Goal: Task Accomplishment & Management: Complete application form

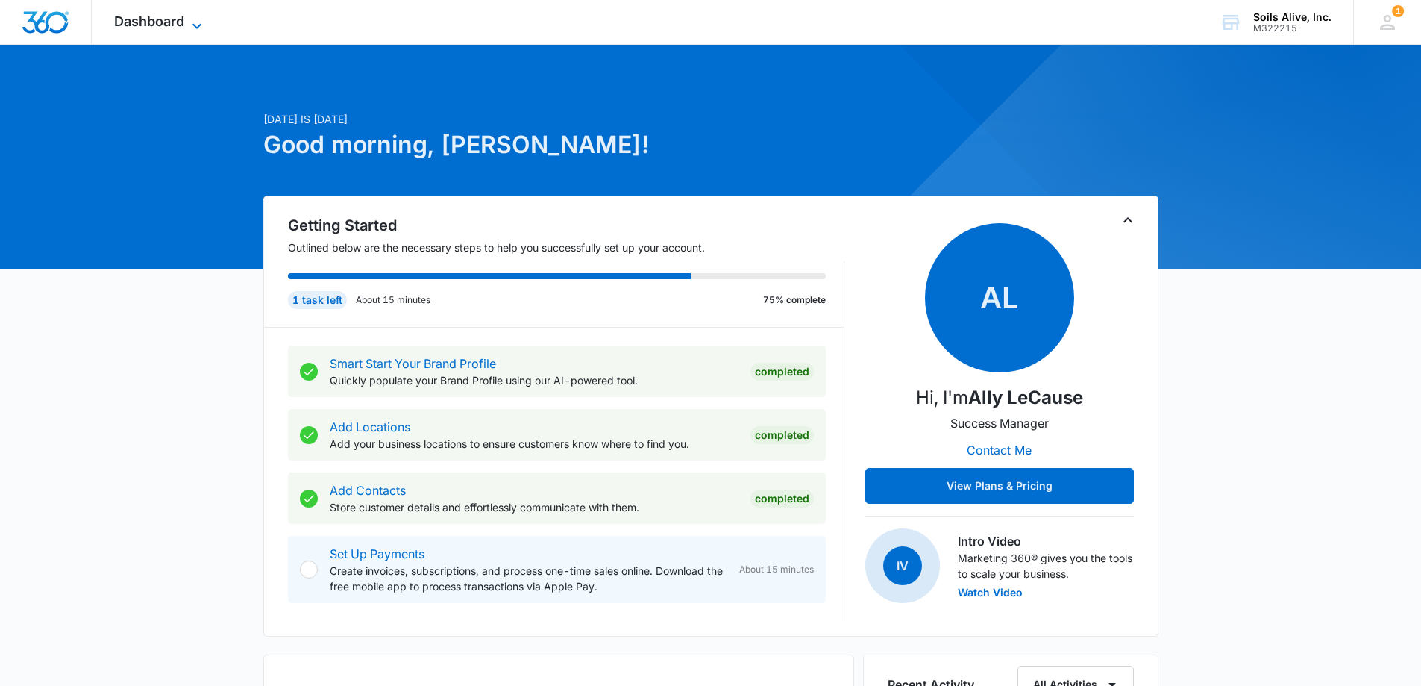
click at [184, 22] on span "Dashboard" at bounding box center [149, 21] width 70 height 16
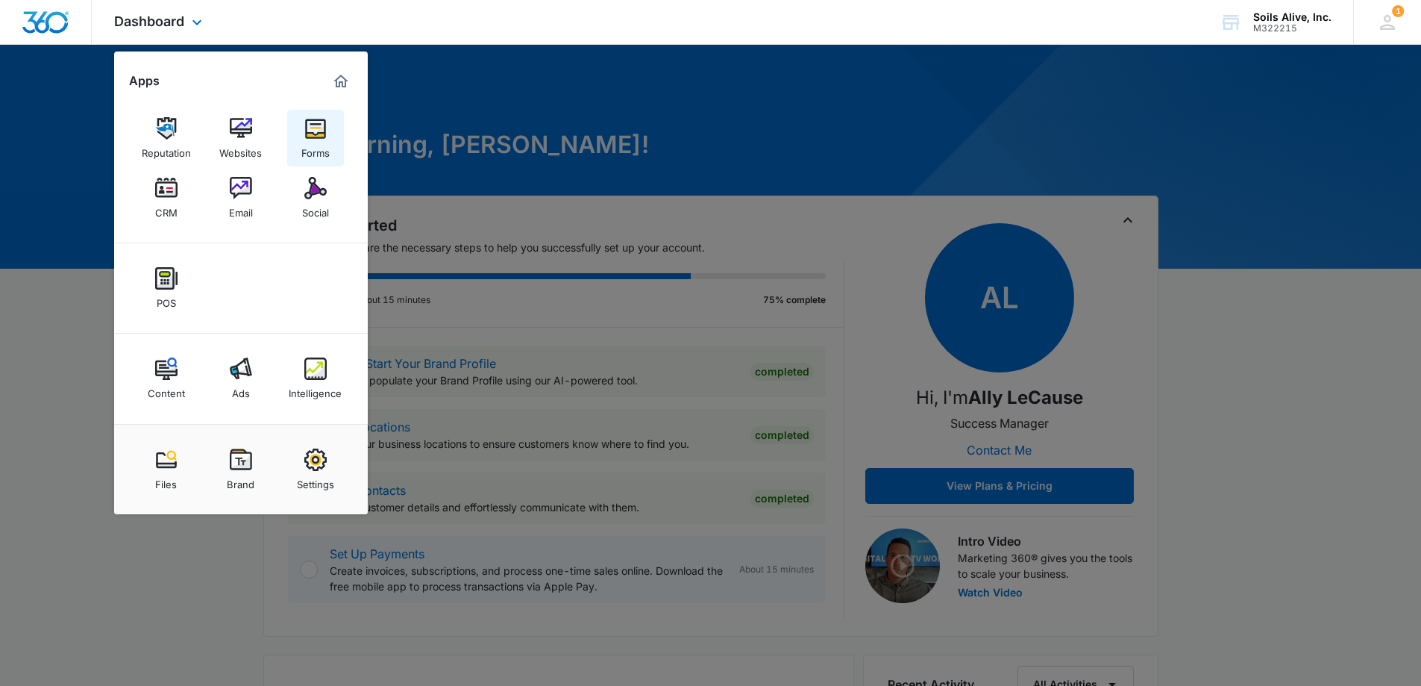
click at [295, 130] on link "Forms" at bounding box center [315, 138] width 57 height 57
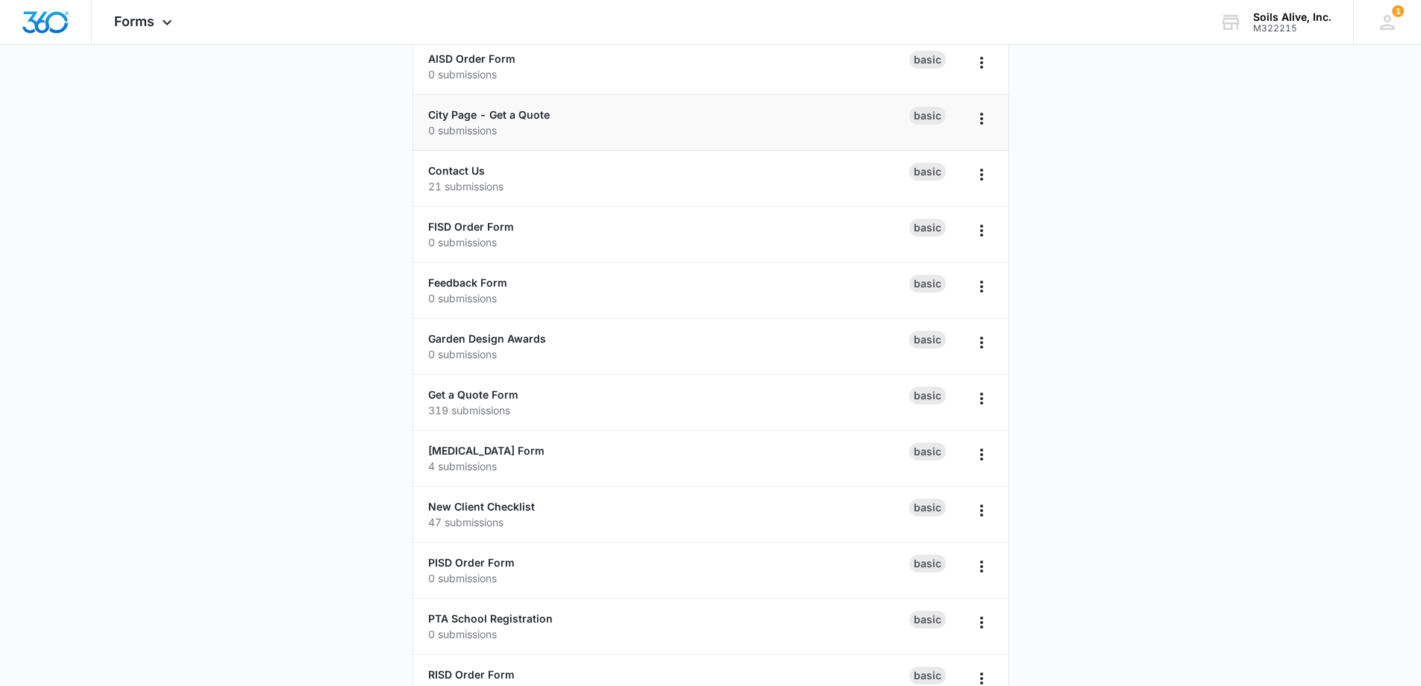
scroll to position [303, 0]
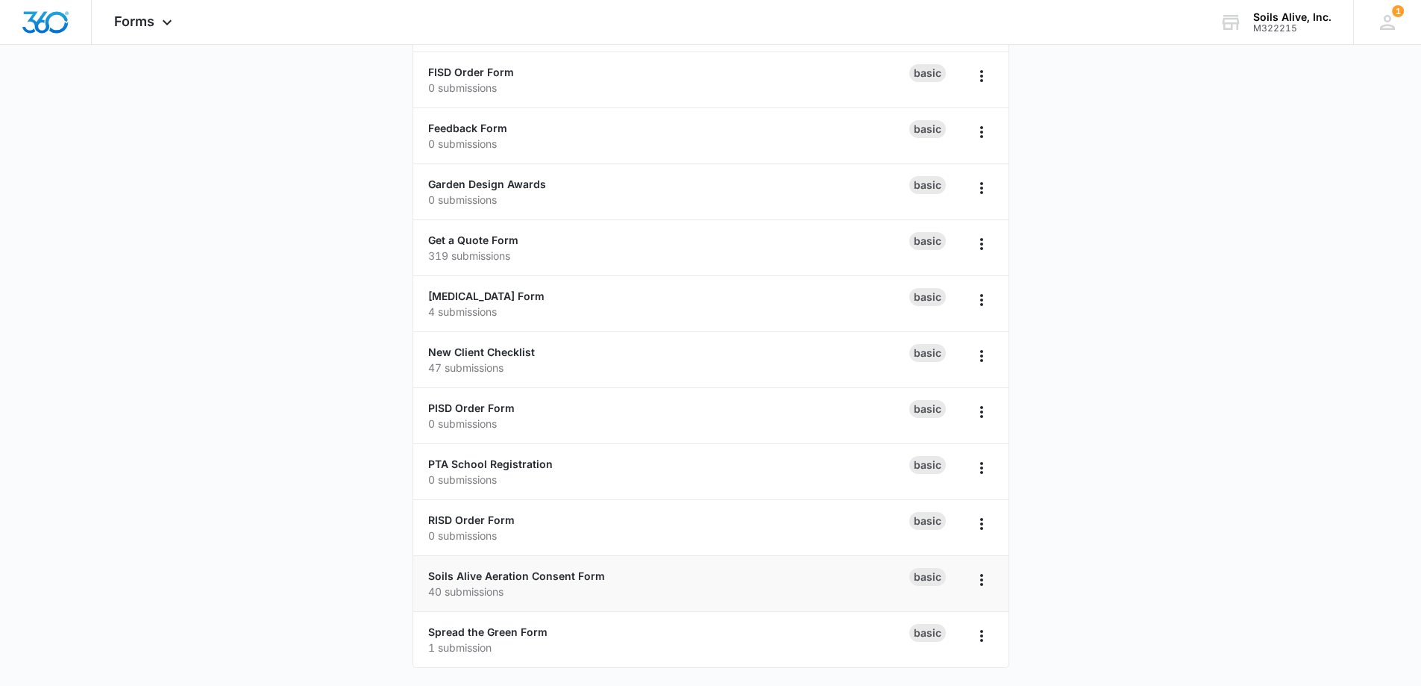
click at [529, 586] on p "40 submissions" at bounding box center [668, 591] width 481 height 16
click at [460, 576] on link "Soils Alive Aeration Consent Form" at bounding box center [516, 575] width 177 height 13
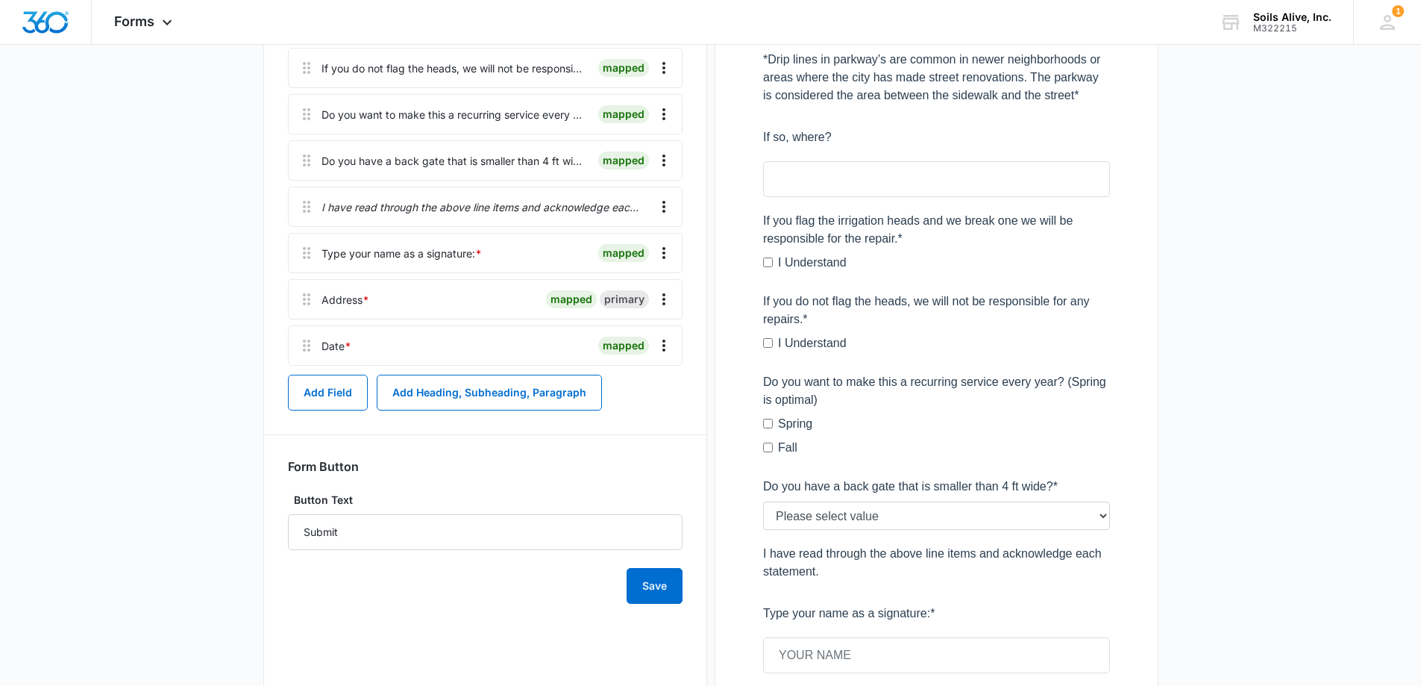
scroll to position [589, 0]
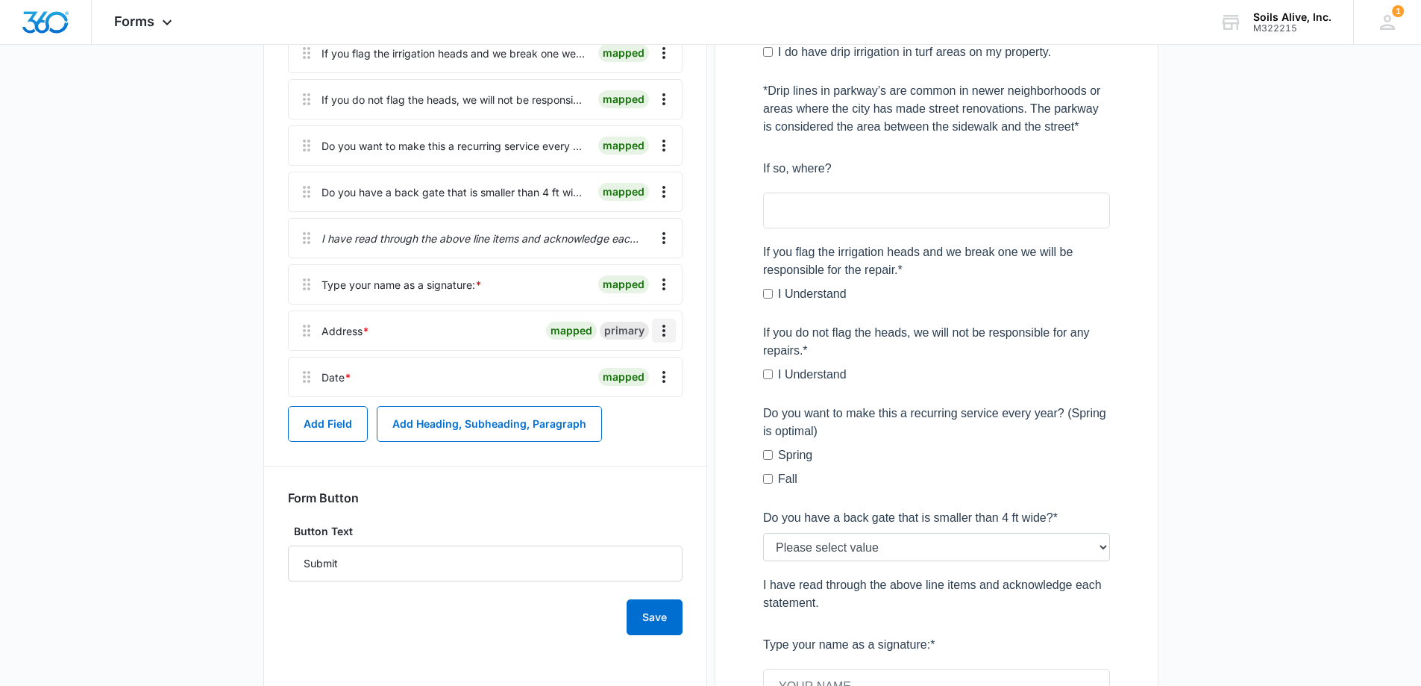
click at [666, 330] on icon "Overflow Menu" at bounding box center [664, 331] width 18 height 18
click at [639, 369] on div "Edit" at bounding box center [623, 372] width 31 height 10
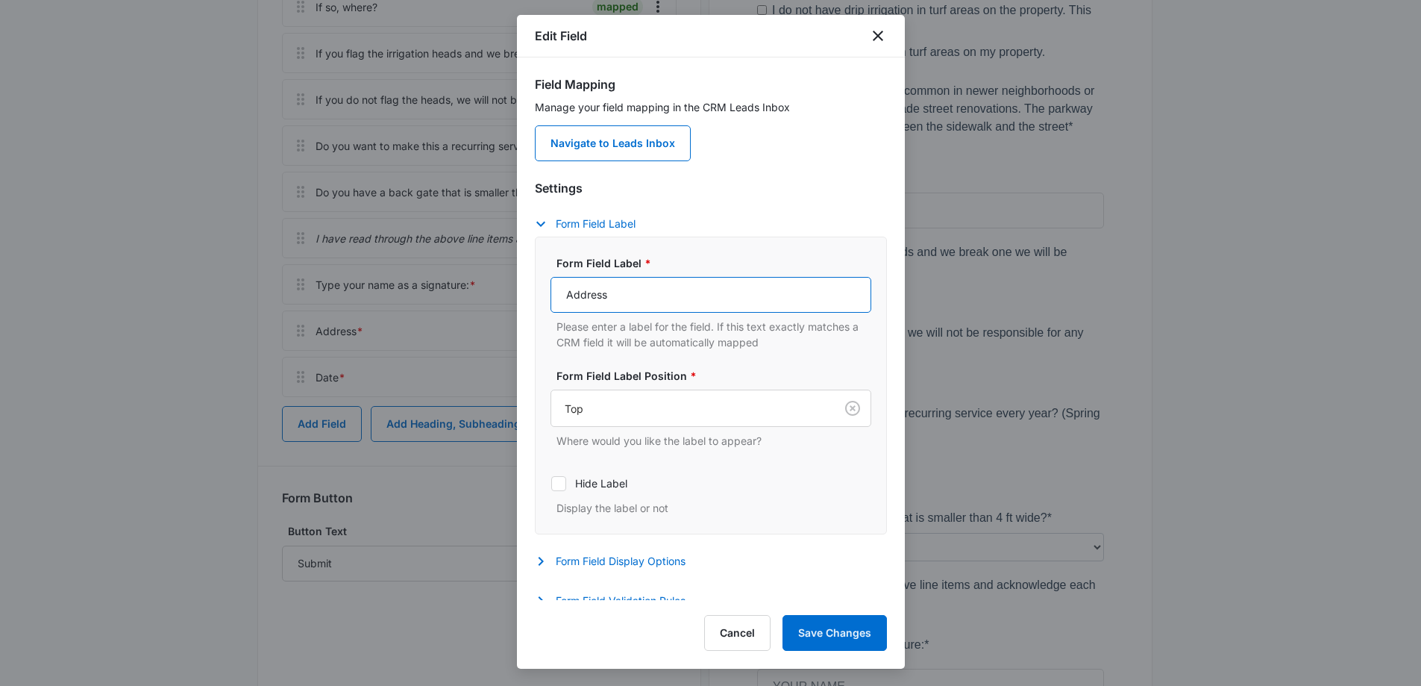
click at [678, 290] on input "Address" at bounding box center [711, 295] width 321 height 36
click at [580, 220] on button "Form Field Label" at bounding box center [593, 224] width 116 height 18
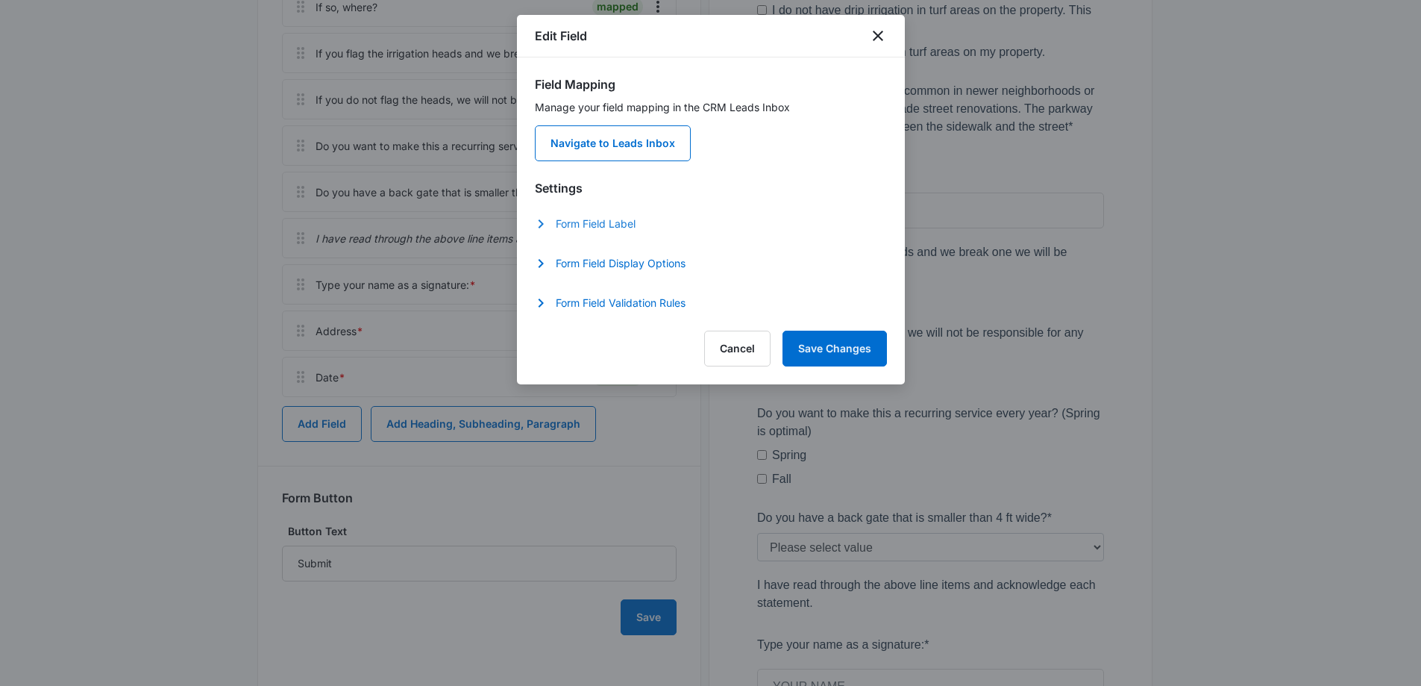
click at [583, 220] on button "Form Field Label" at bounding box center [593, 224] width 116 height 18
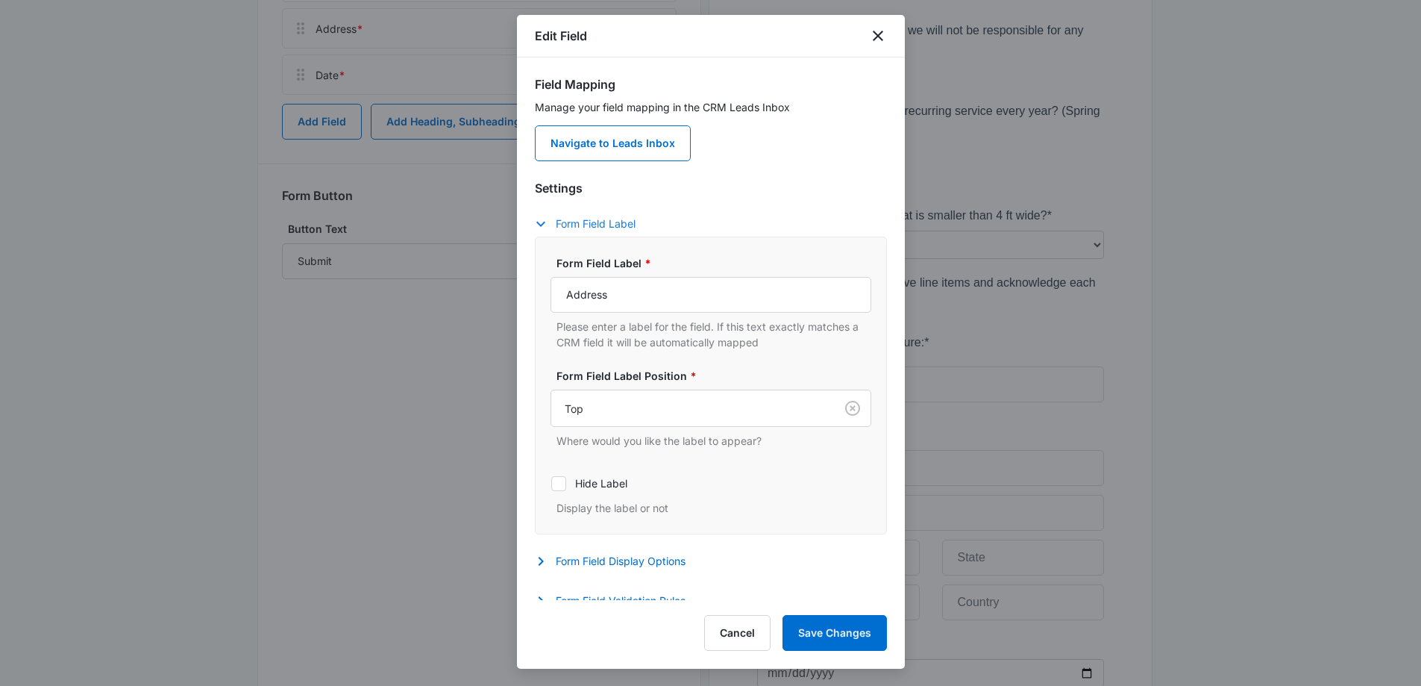
scroll to position [887, 0]
click at [654, 559] on button "Form Field Display Options" at bounding box center [618, 561] width 166 height 18
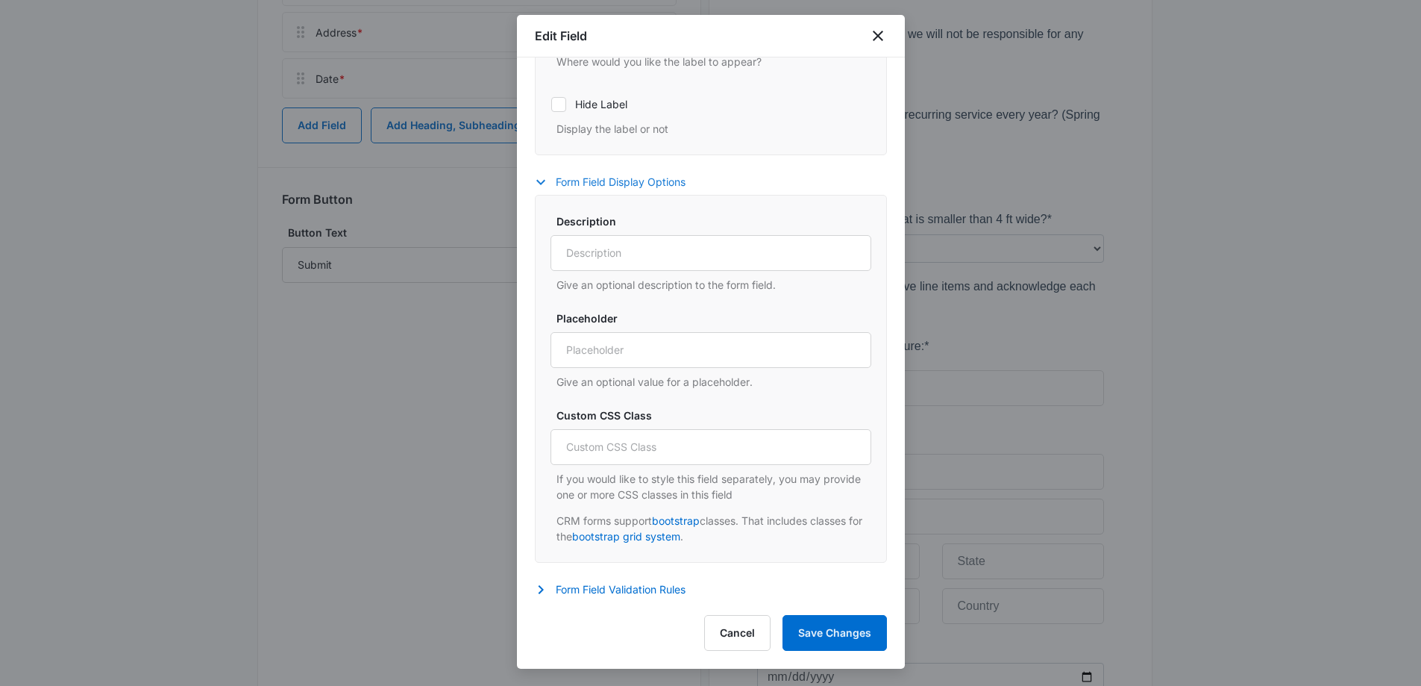
scroll to position [381, 0]
click at [597, 588] on button "Form Field Validation Rules" at bounding box center [618, 587] width 166 height 18
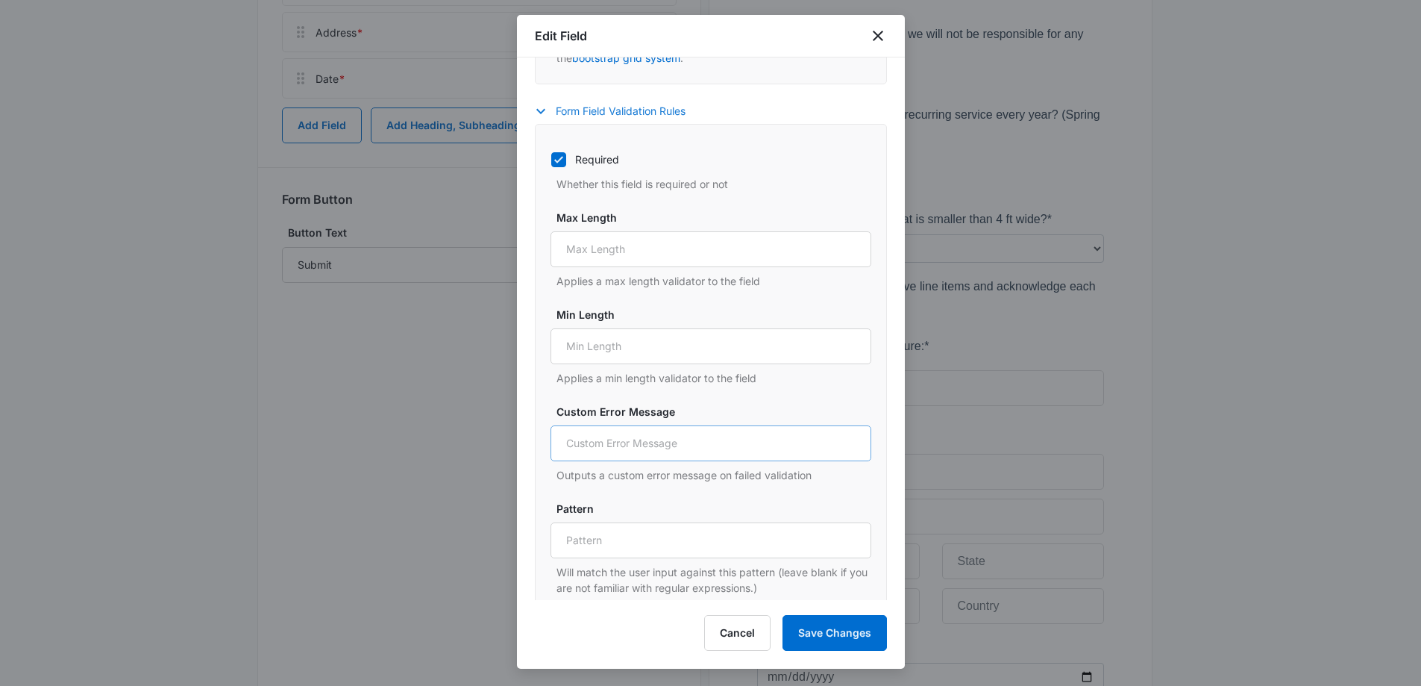
scroll to position [871, 0]
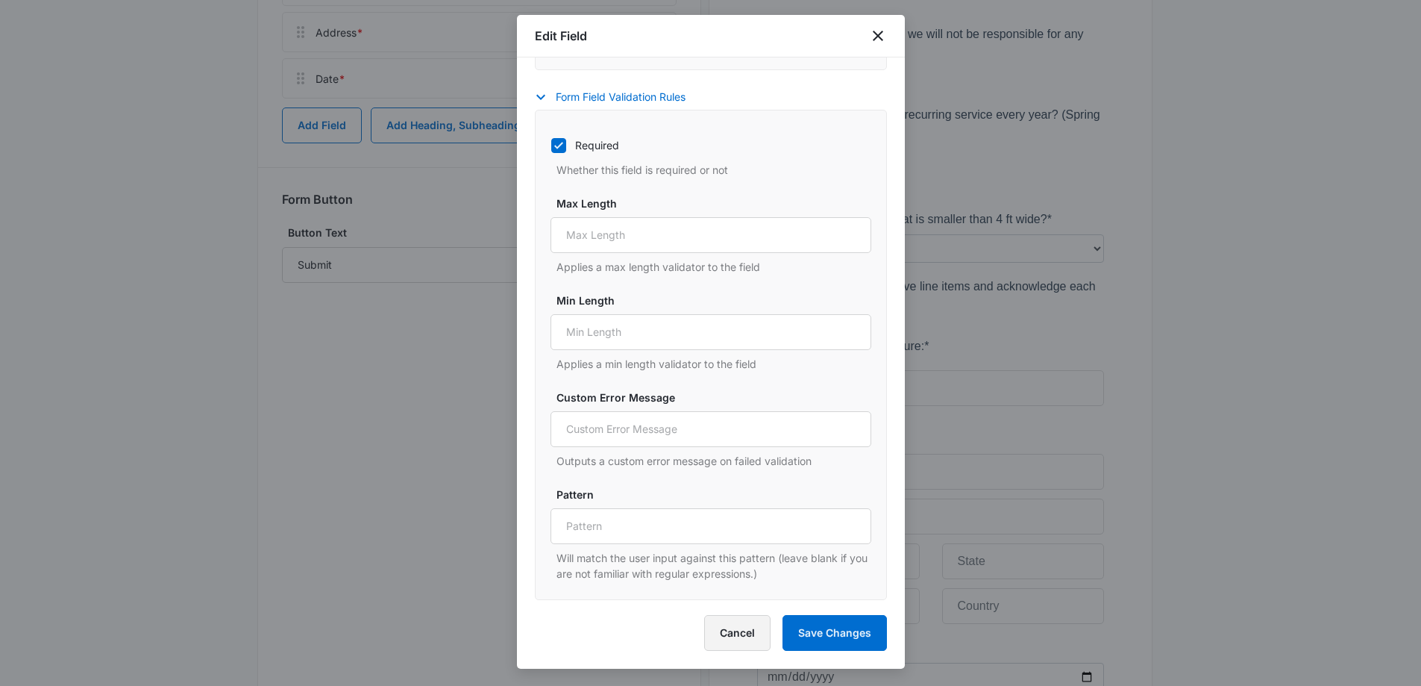
click at [750, 632] on button "Cancel" at bounding box center [737, 633] width 66 height 36
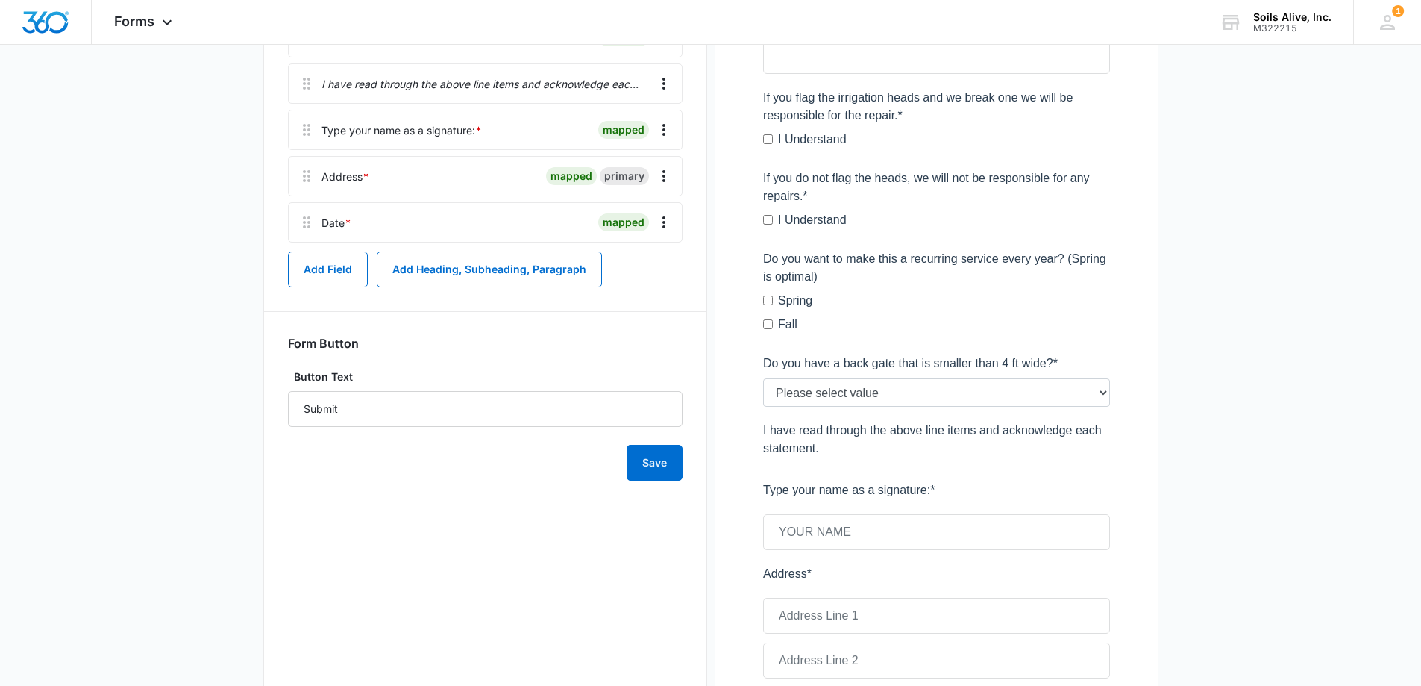
scroll to position [738, 0]
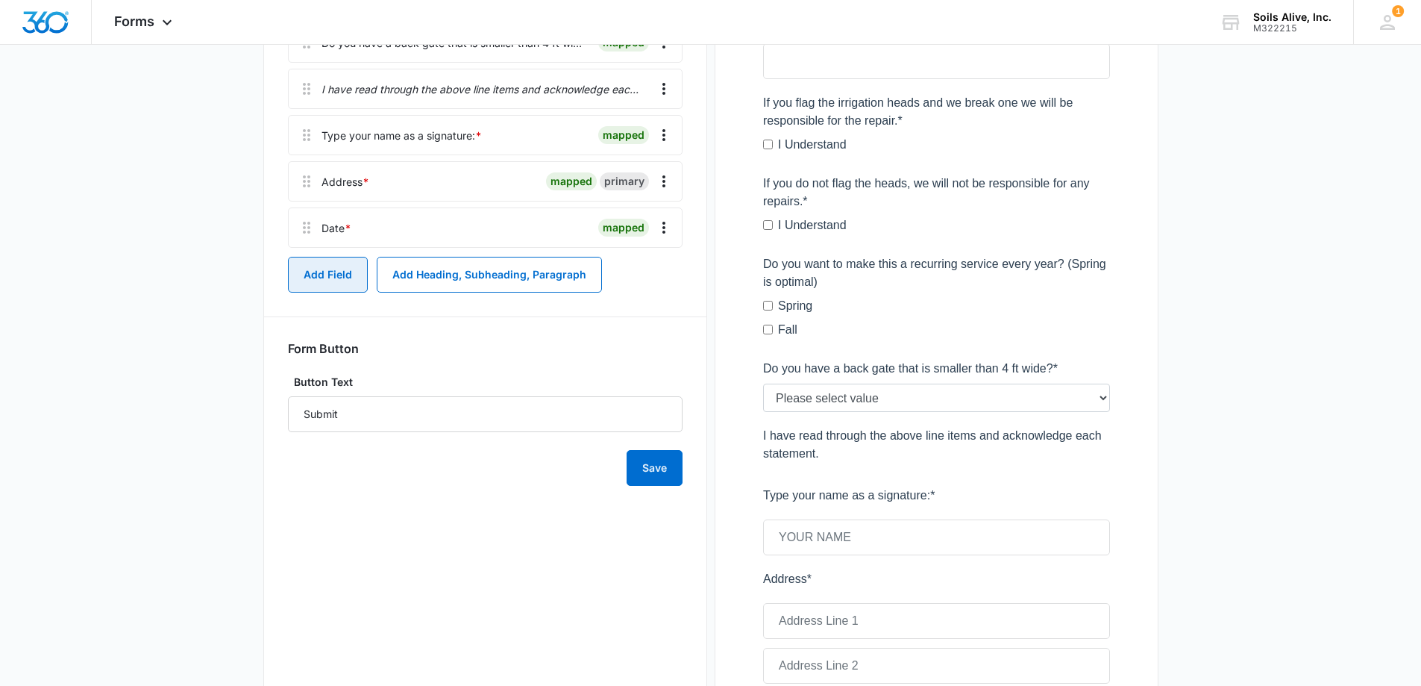
click at [334, 275] on button "Add Field" at bounding box center [328, 275] width 80 height 36
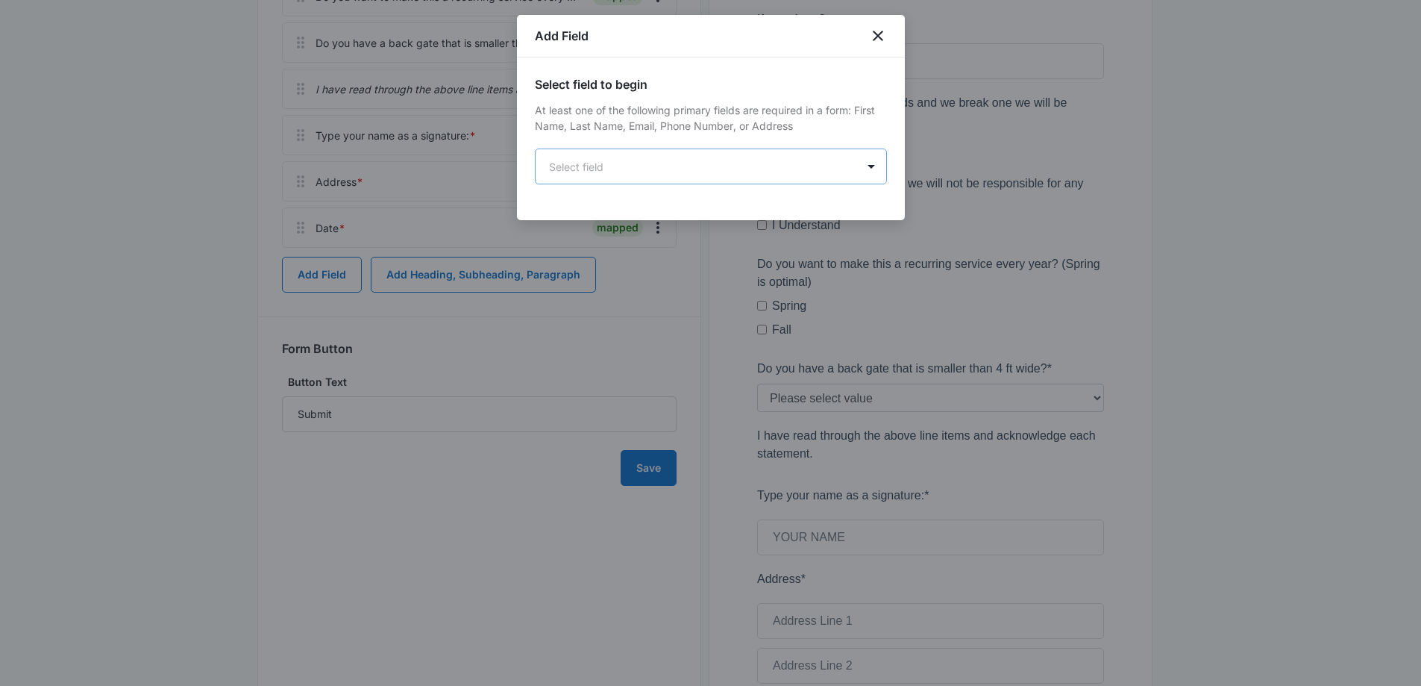
click at [837, 163] on body "Forms Apps Reputation Websites Forms CRM Email Social POS Content Ads Intellige…" at bounding box center [710, 123] width 1421 height 1722
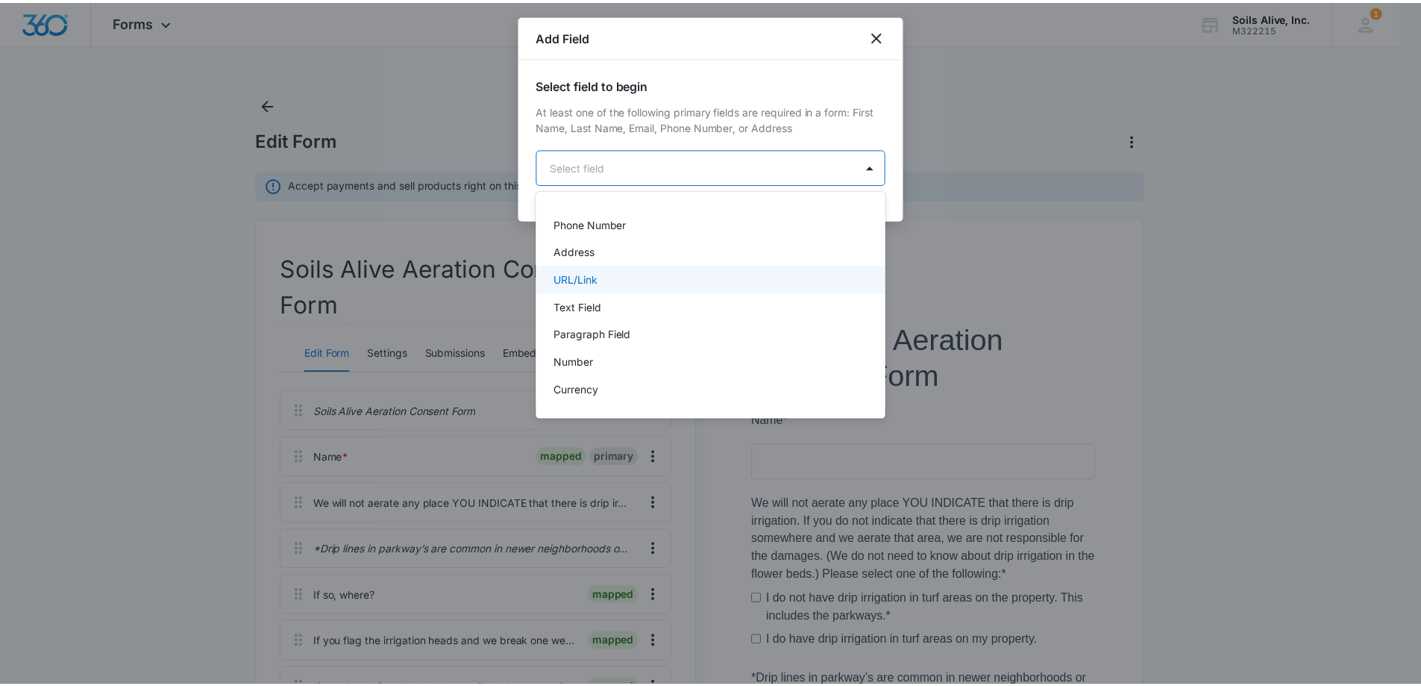
scroll to position [149, 0]
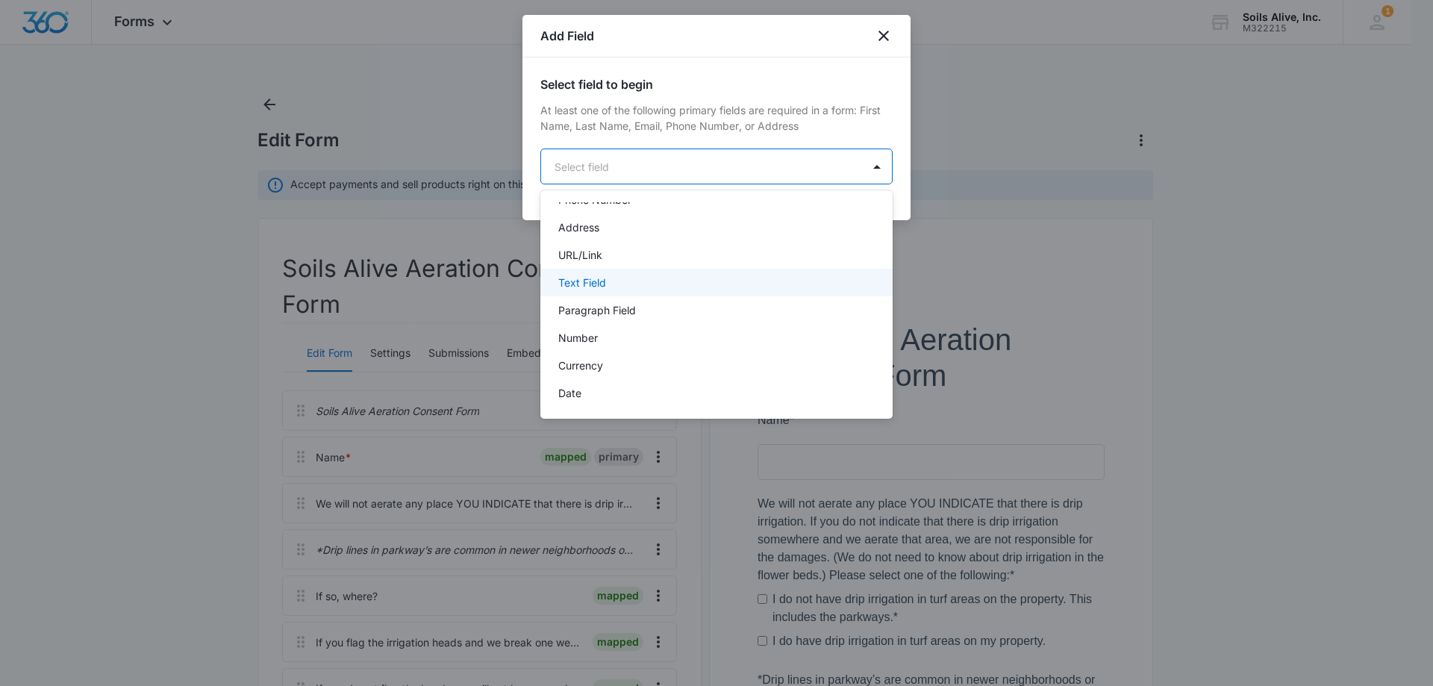
click at [648, 287] on div "Text Field" at bounding box center [714, 283] width 313 height 16
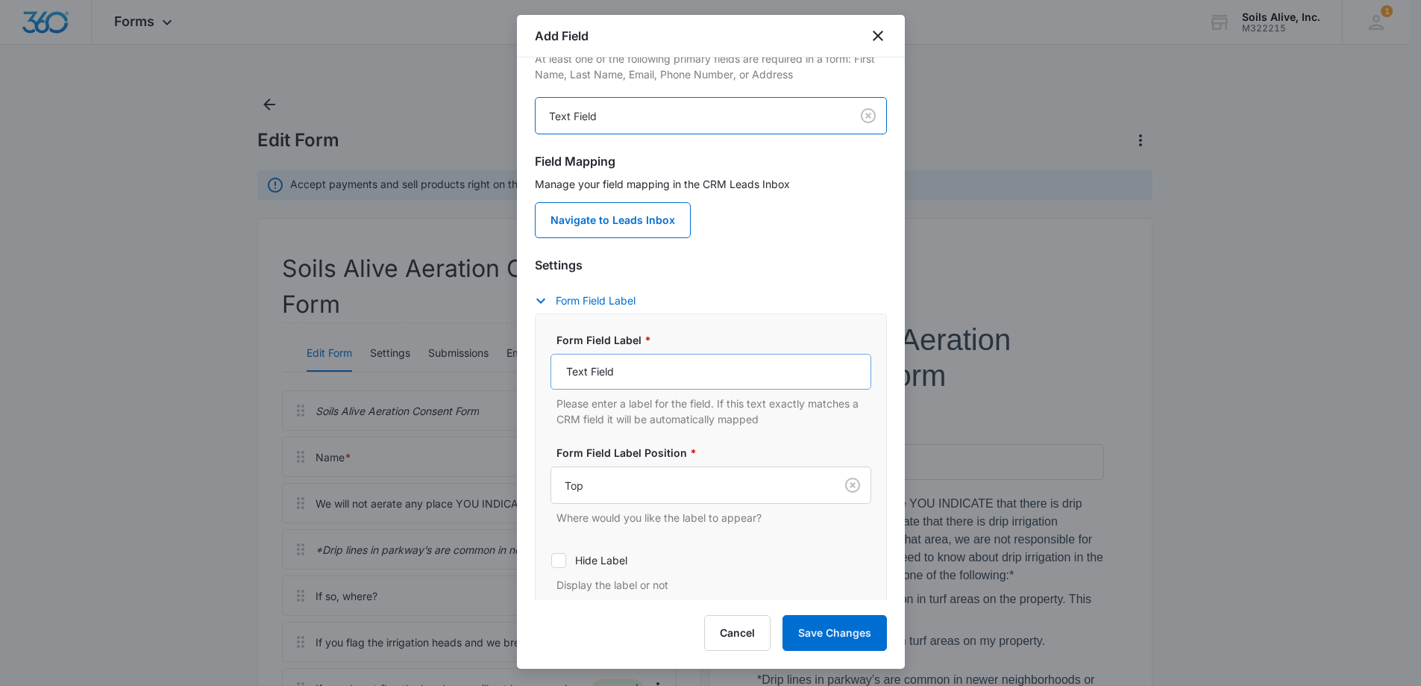
scroll to position [75, 0]
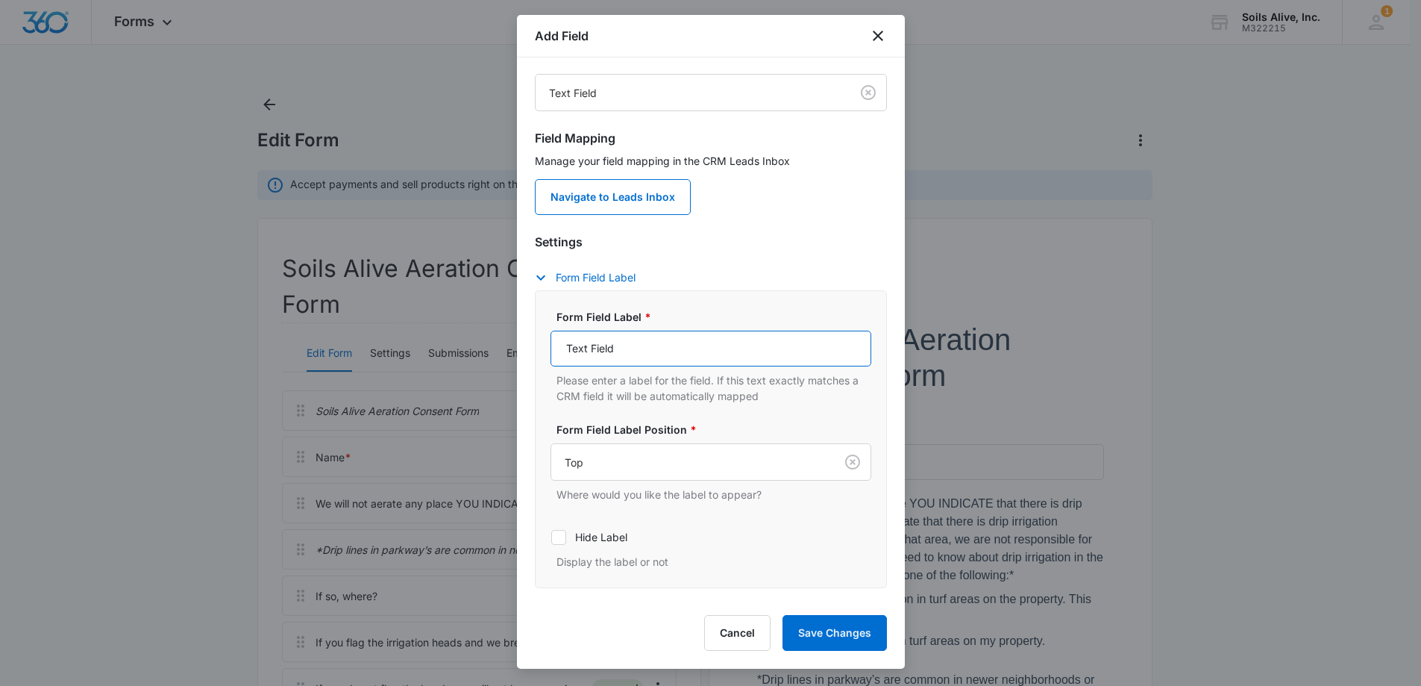
drag, startPoint x: 692, startPoint y: 345, endPoint x: 483, endPoint y: 341, distance: 208.2
type input "Address"
click at [771, 285] on div "Form Field Label Form Field Label * Address Please enter a label for the field.…" at bounding box center [711, 428] width 352 height 319
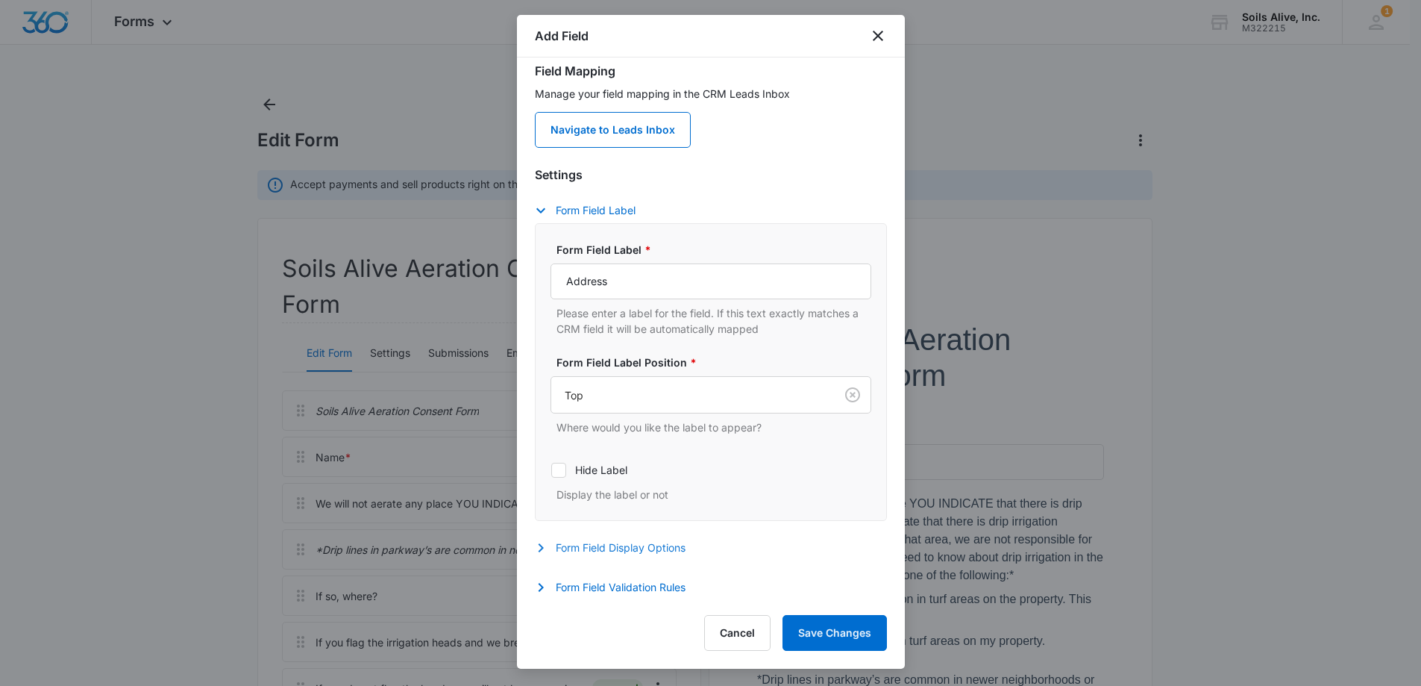
click at [560, 549] on button "Form Field Display Options" at bounding box center [618, 548] width 166 height 18
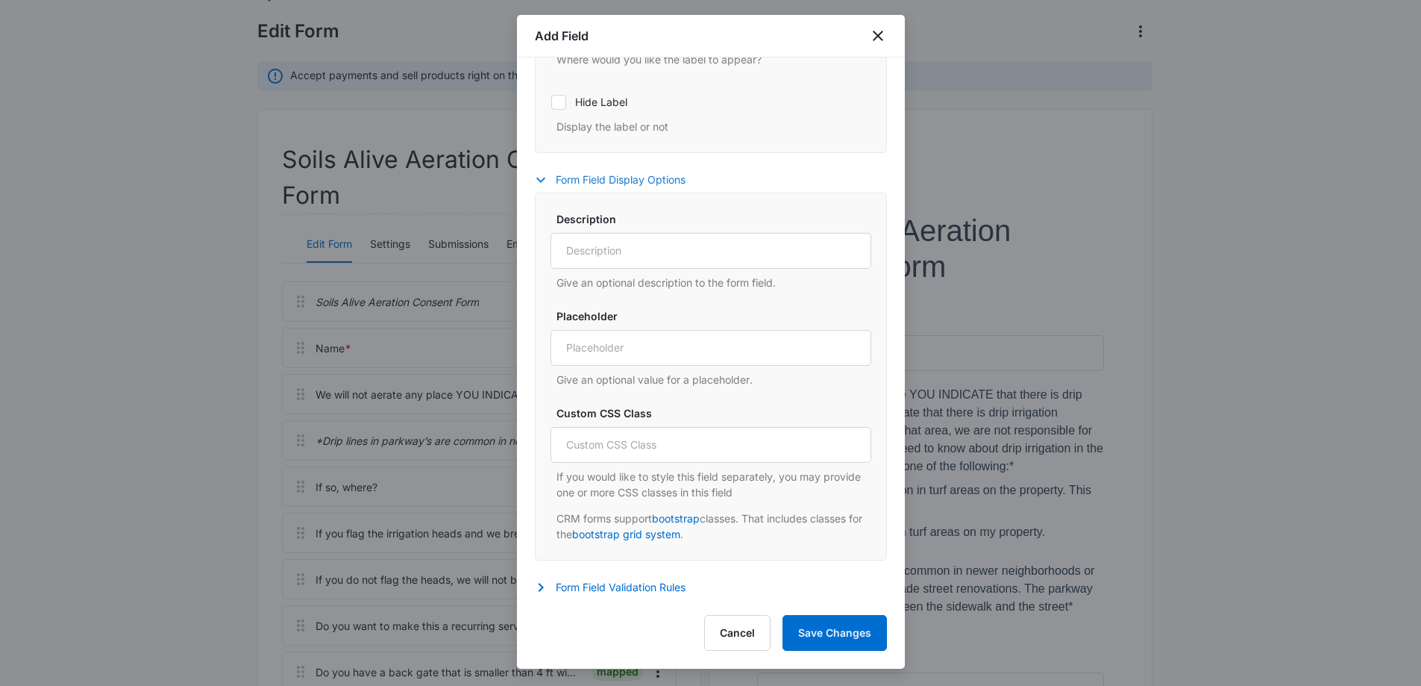
scroll to position [224, 0]
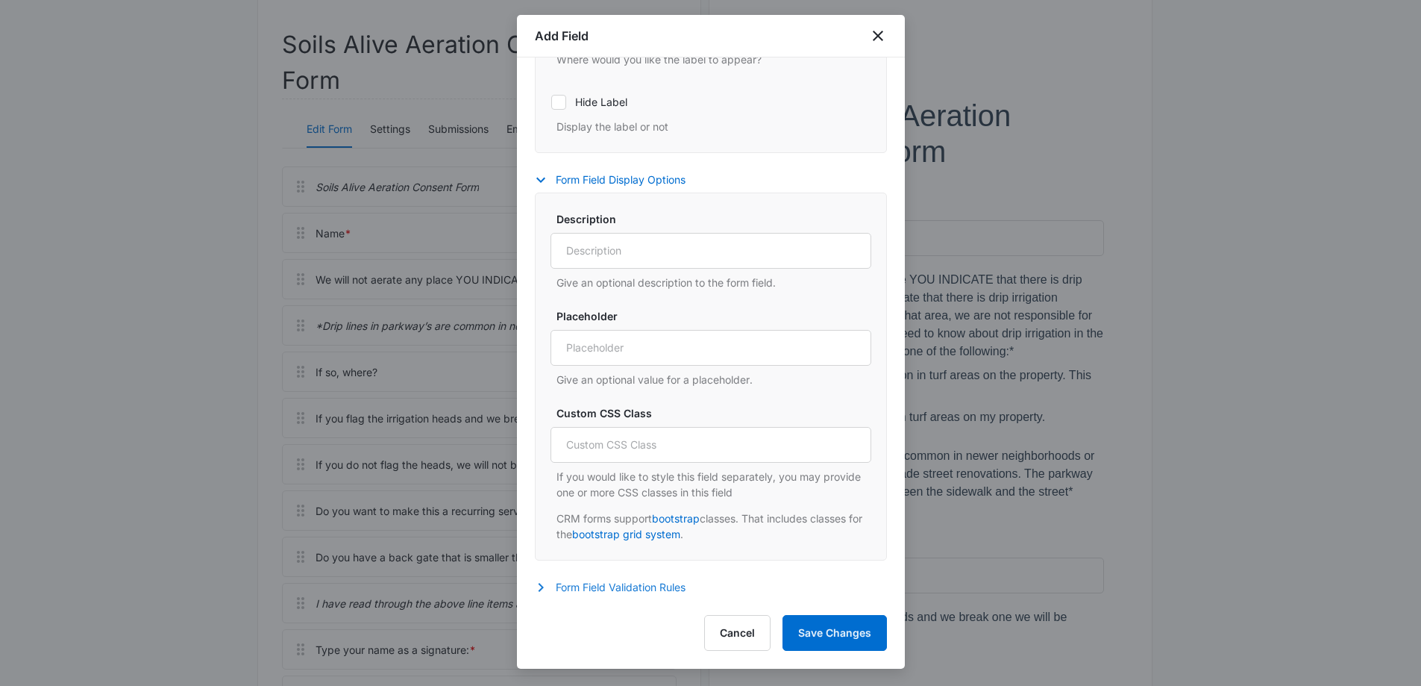
click at [614, 582] on button "Form Field Validation Rules" at bounding box center [618, 587] width 166 height 18
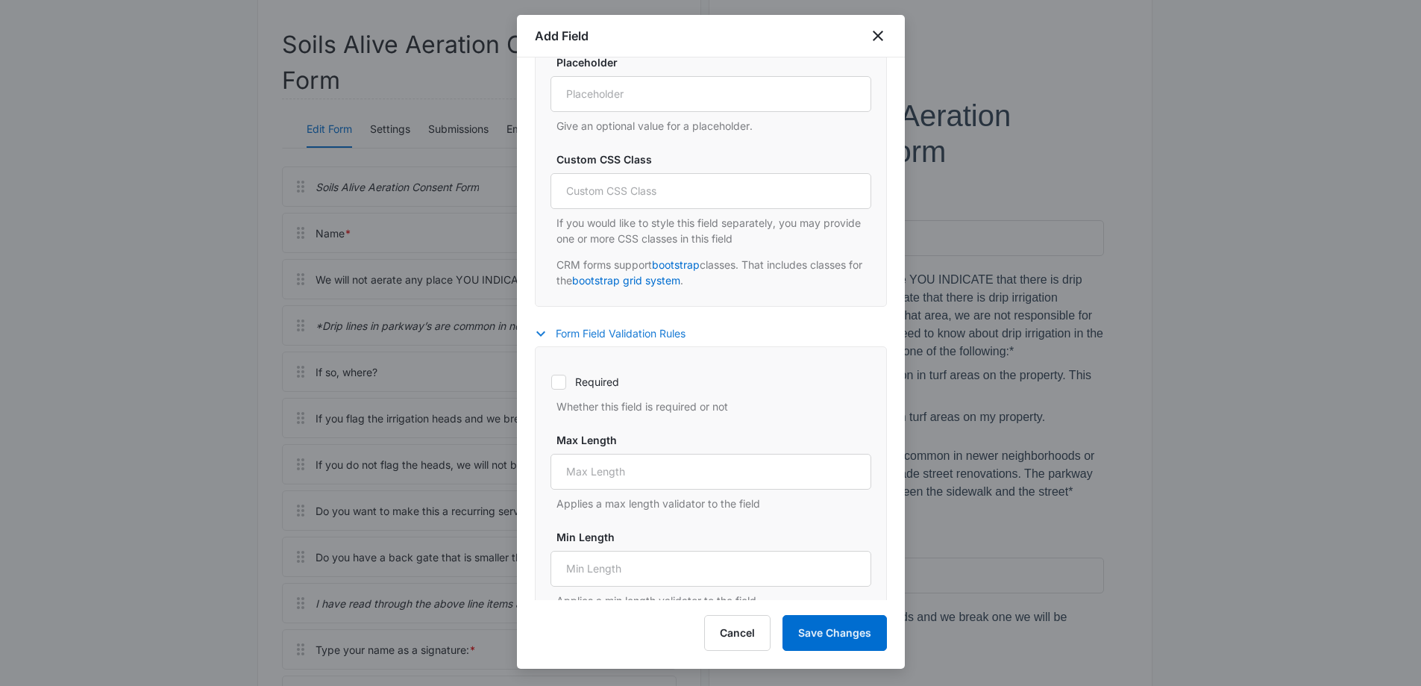
scroll to position [808, 0]
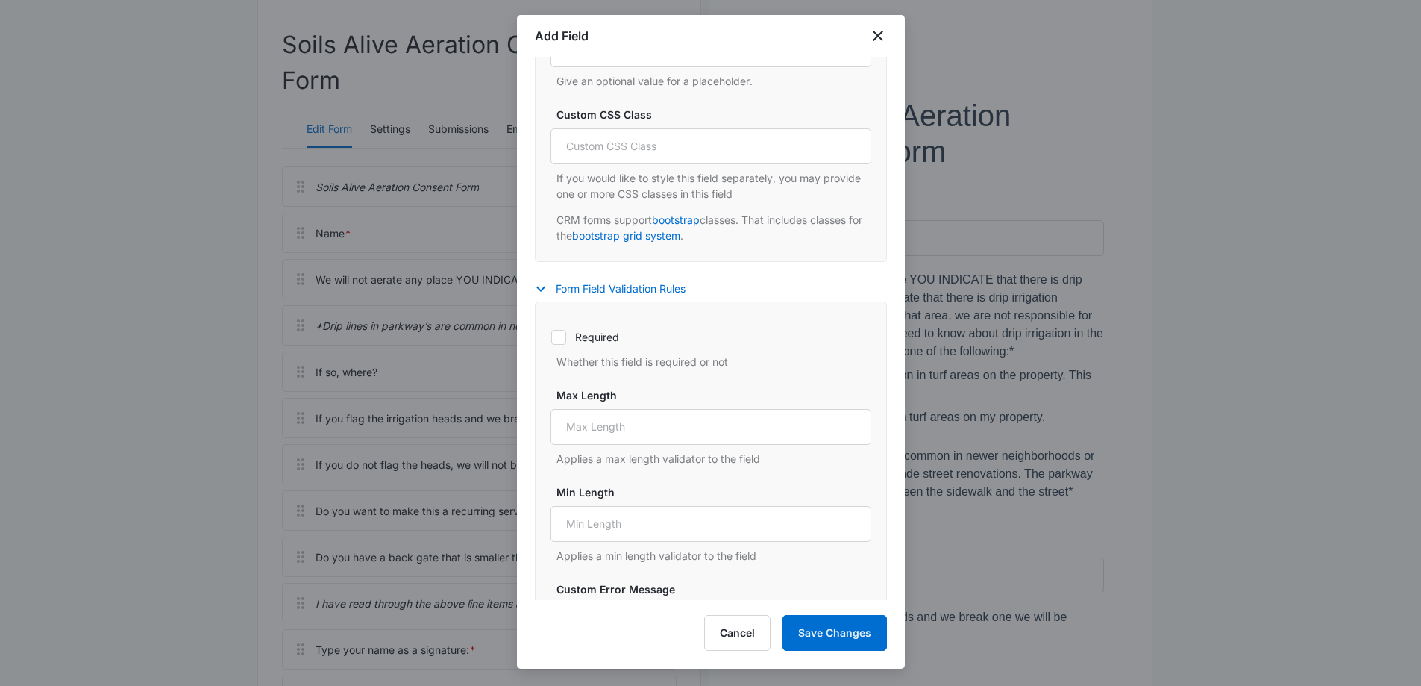
click at [562, 340] on icon at bounding box center [558, 337] width 13 height 13
click at [551, 337] on input "Required" at bounding box center [551, 336] width 1 height 1
checkbox input "true"
click at [845, 635] on button "Save Changes" at bounding box center [835, 633] width 104 height 36
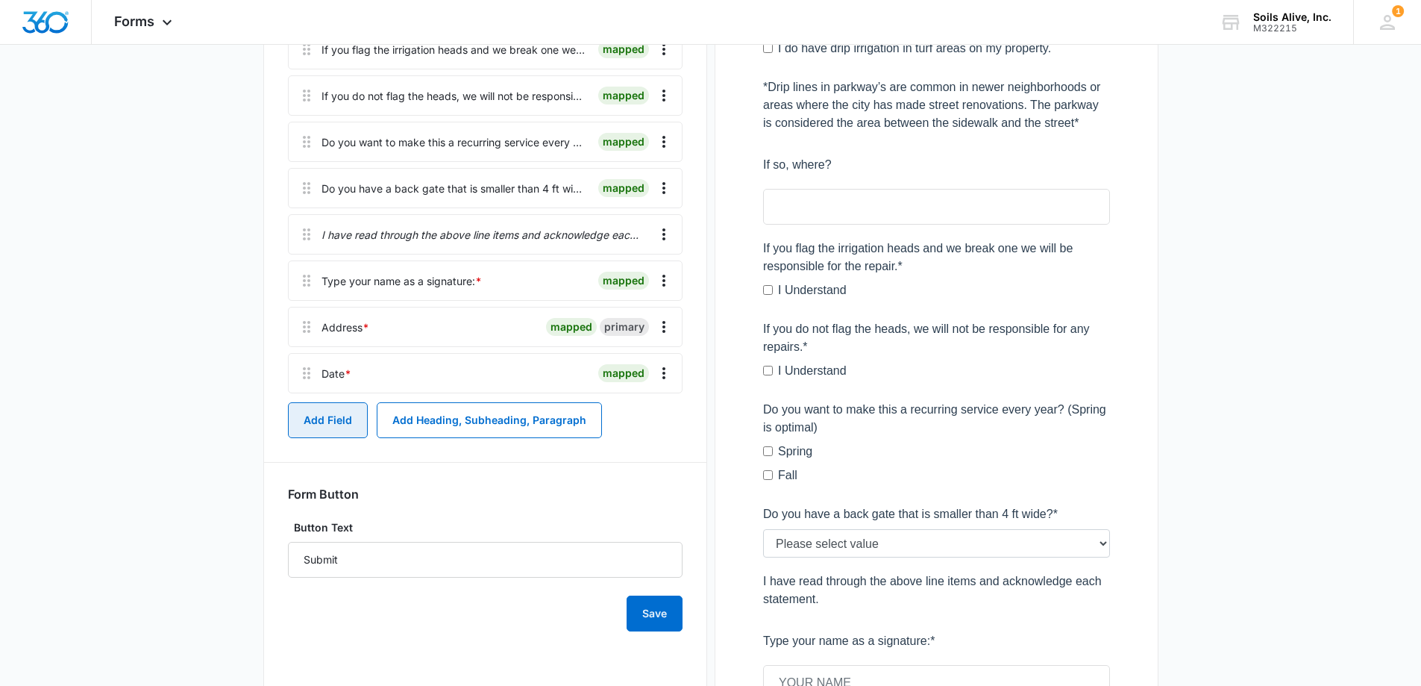
scroll to position [639, 0]
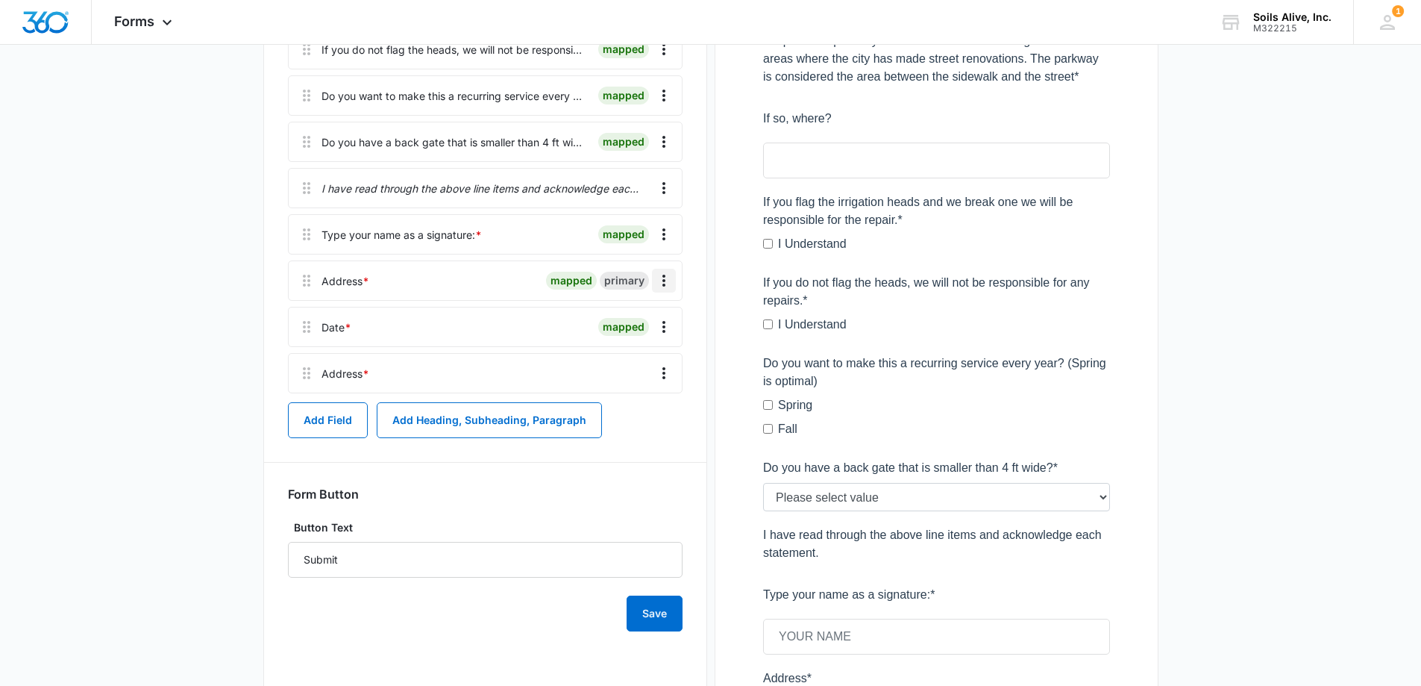
click at [663, 276] on icon "Overflow Menu" at bounding box center [664, 281] width 3 height 12
click at [642, 339] on button "Delete" at bounding box center [632, 345] width 85 height 22
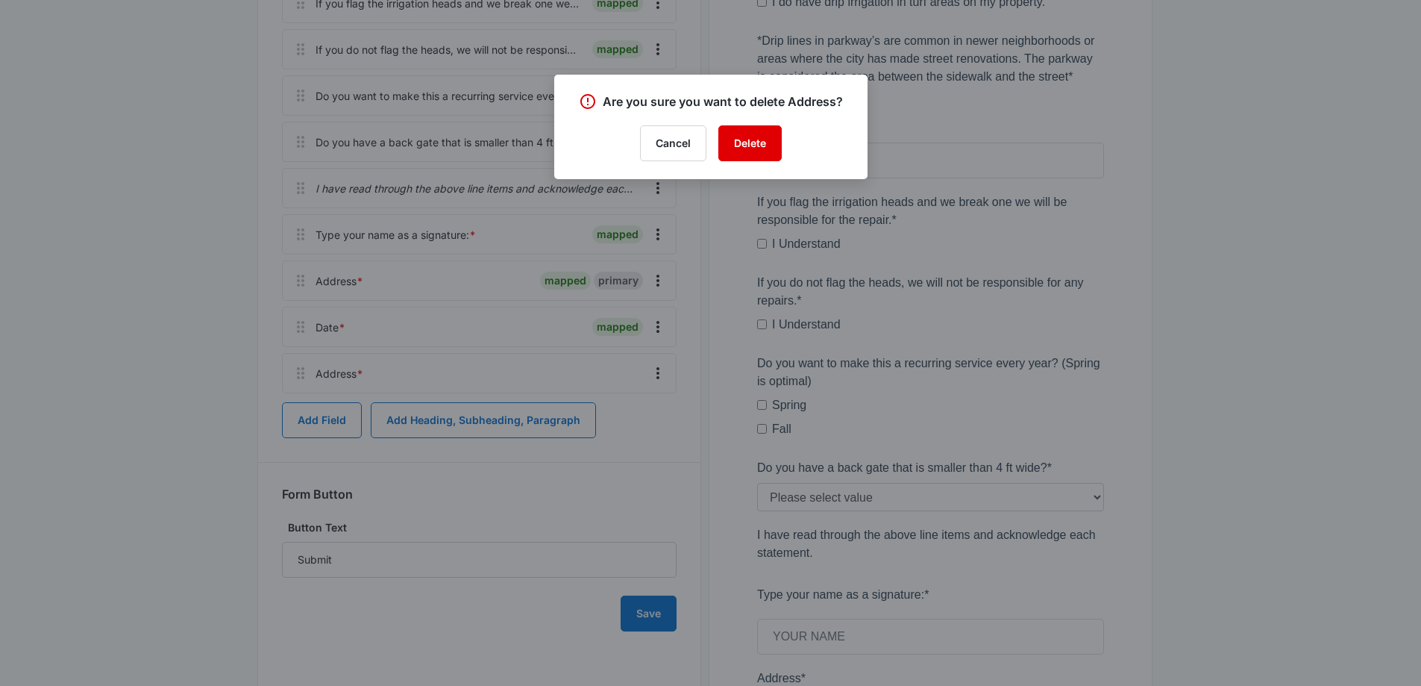
click at [752, 148] on button "Delete" at bounding box center [749, 143] width 63 height 36
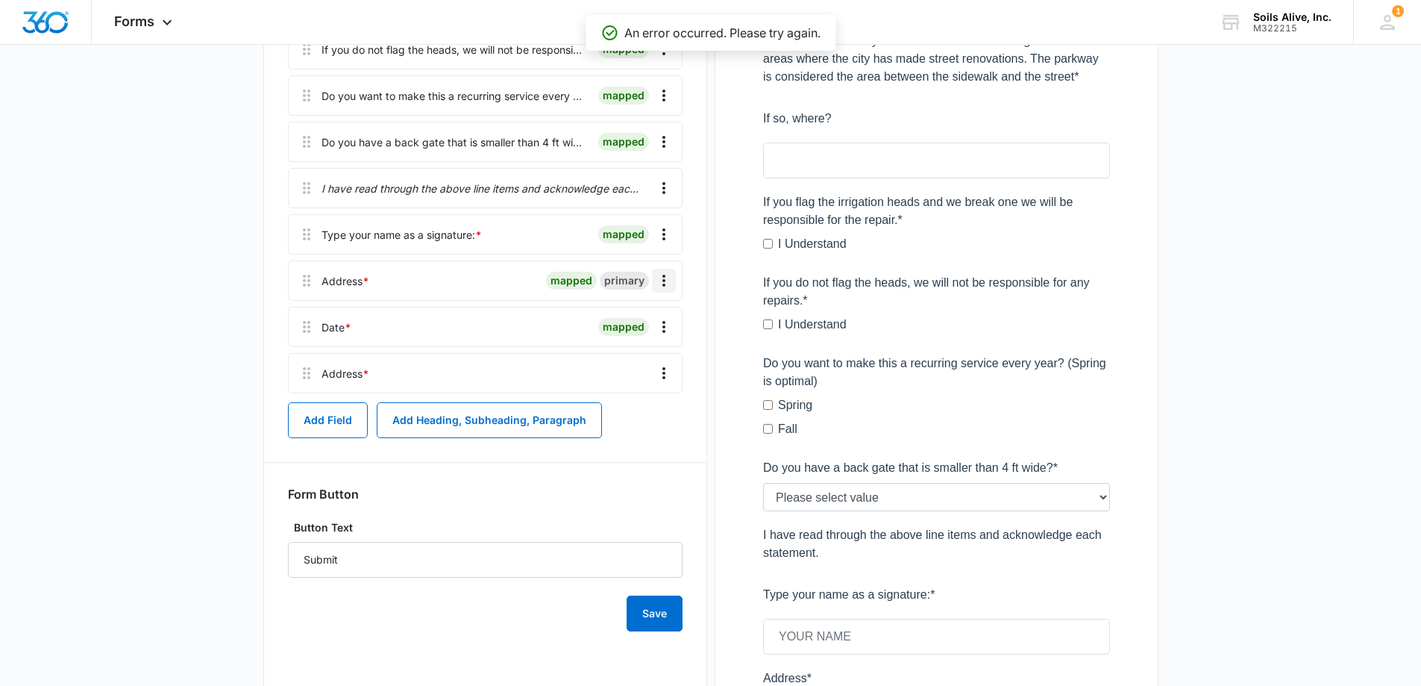
click at [665, 282] on icon "Overflow Menu" at bounding box center [664, 281] width 18 height 18
click at [646, 349] on button "Delete" at bounding box center [632, 345] width 85 height 22
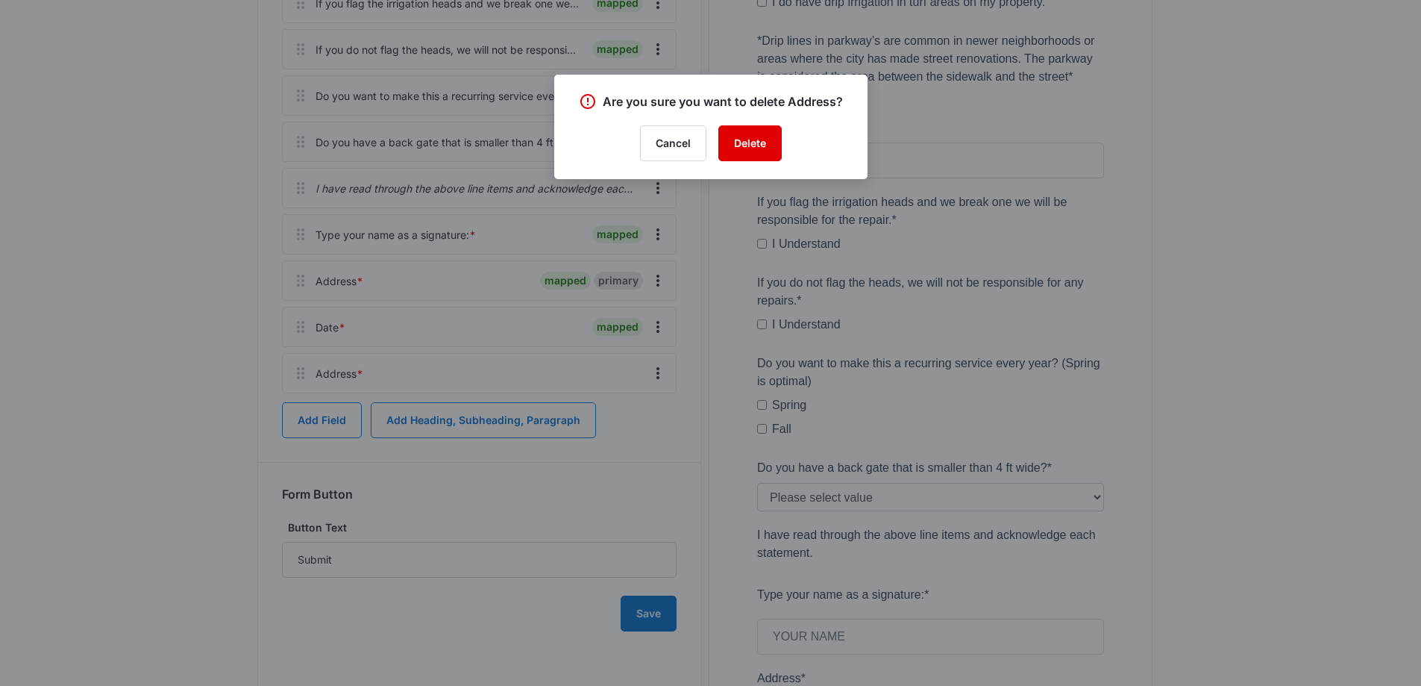
click at [751, 147] on button "Delete" at bounding box center [749, 143] width 63 height 36
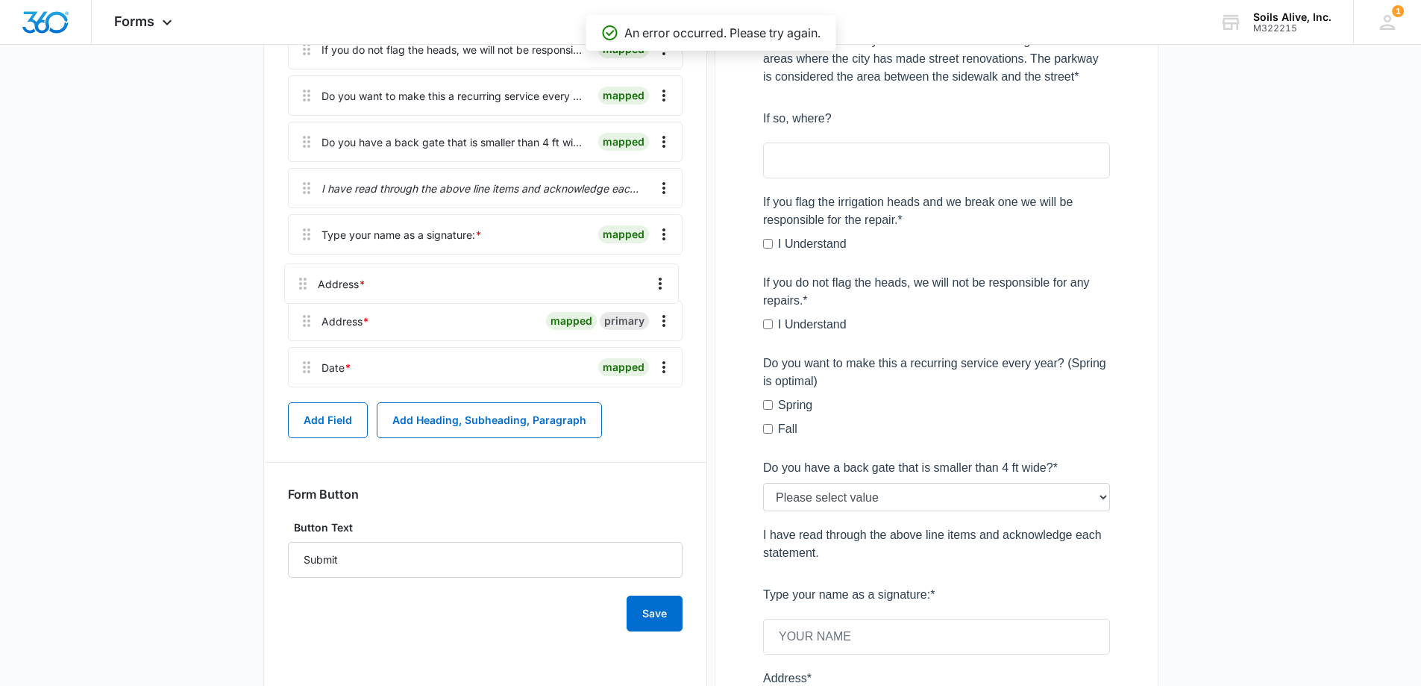
drag, startPoint x: 307, startPoint y: 376, endPoint x: 304, endPoint y: 275, distance: 101.5
click at [304, 275] on div "Soils Alive Aeration Consent Form Name * mapped primary We will not aerate any …" at bounding box center [485, 73] width 395 height 642
click at [651, 603] on button "Save" at bounding box center [655, 613] width 56 height 36
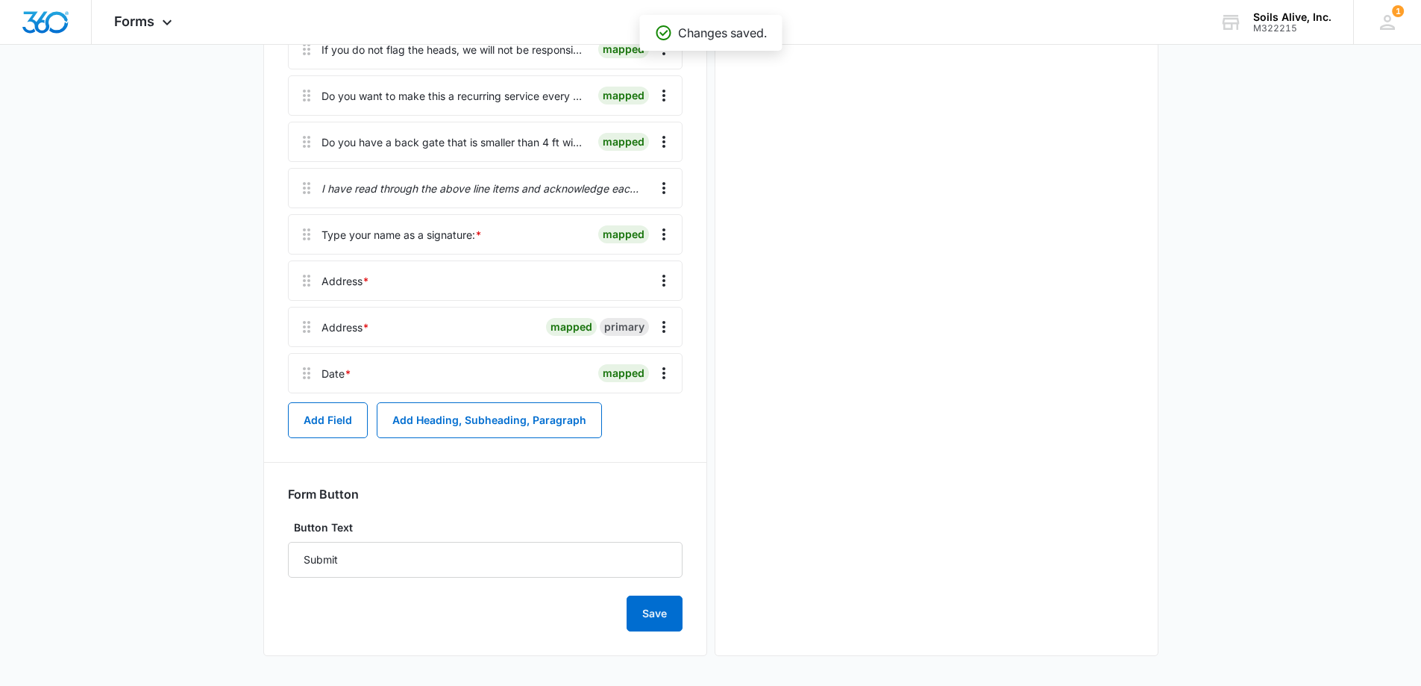
scroll to position [0, 0]
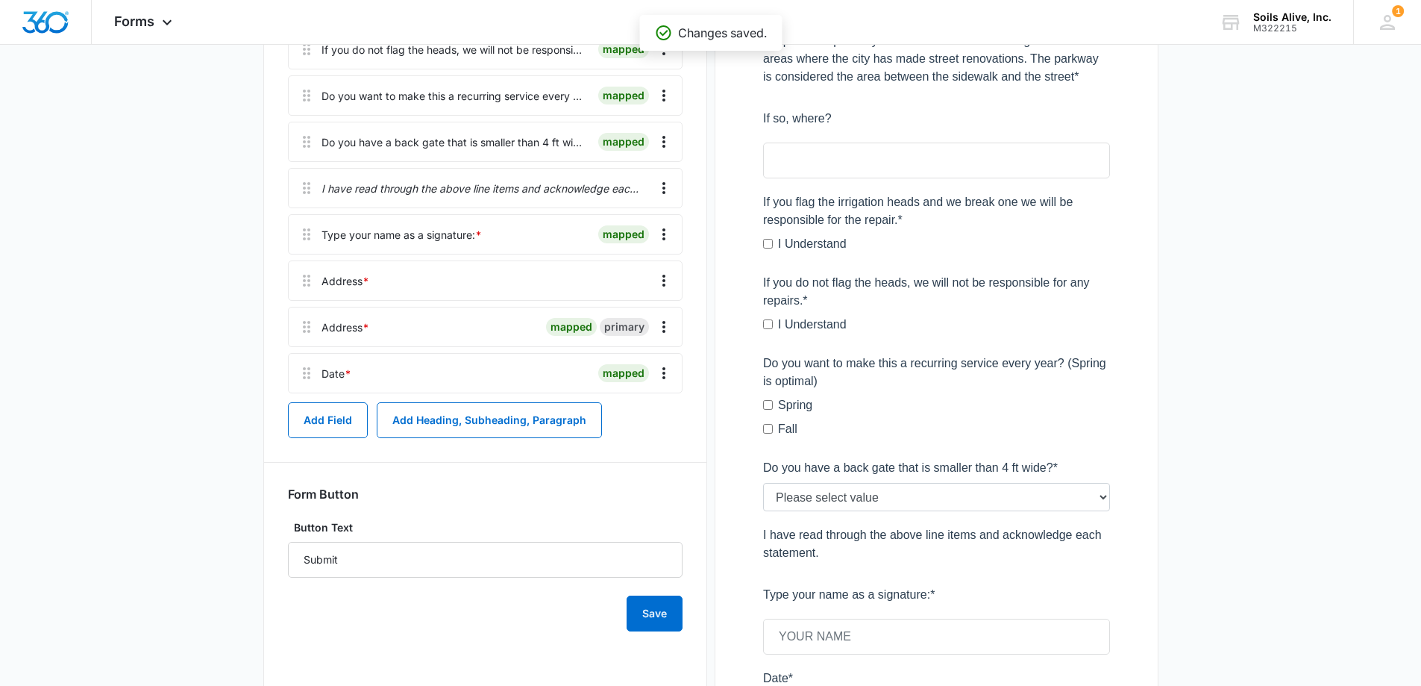
click at [625, 328] on div "primary" at bounding box center [624, 327] width 49 height 18
click at [671, 328] on icon "Overflow Menu" at bounding box center [664, 327] width 18 height 18
click at [627, 391] on div "Delete" at bounding box center [623, 391] width 31 height 10
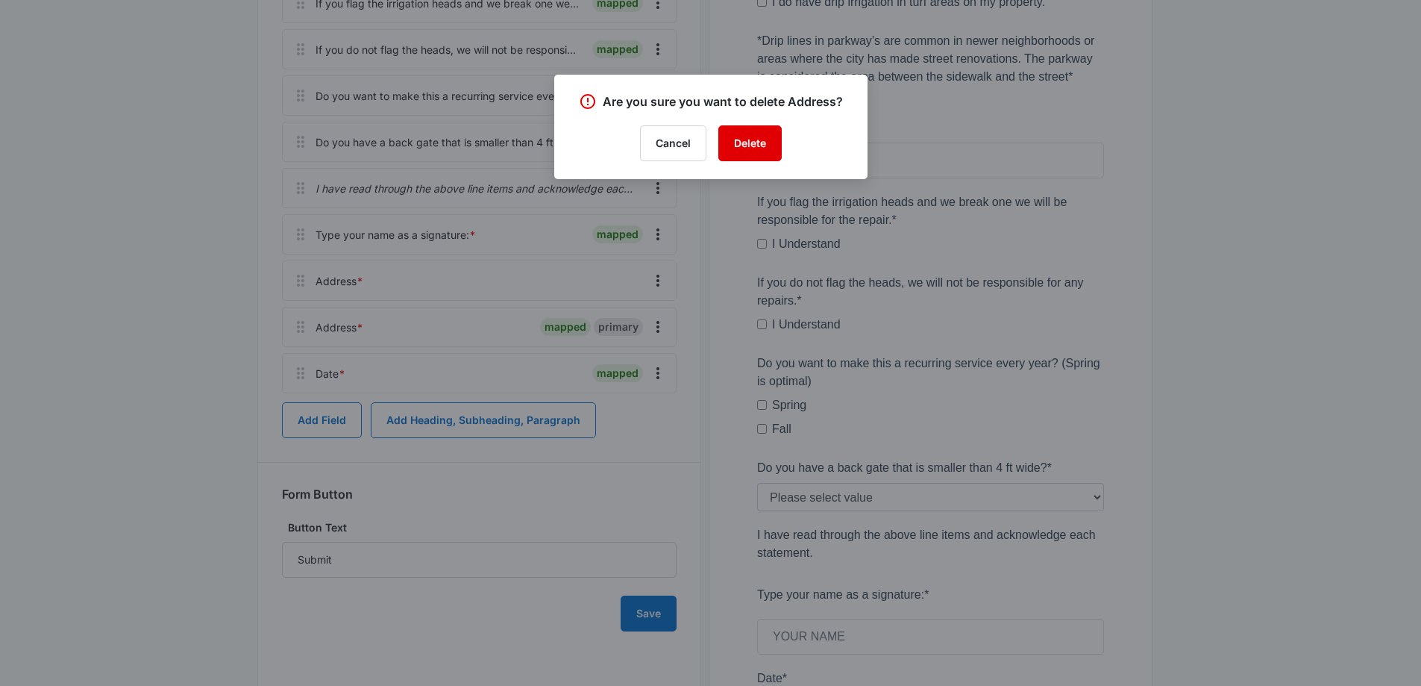
click at [735, 132] on button "Delete" at bounding box center [749, 143] width 63 height 36
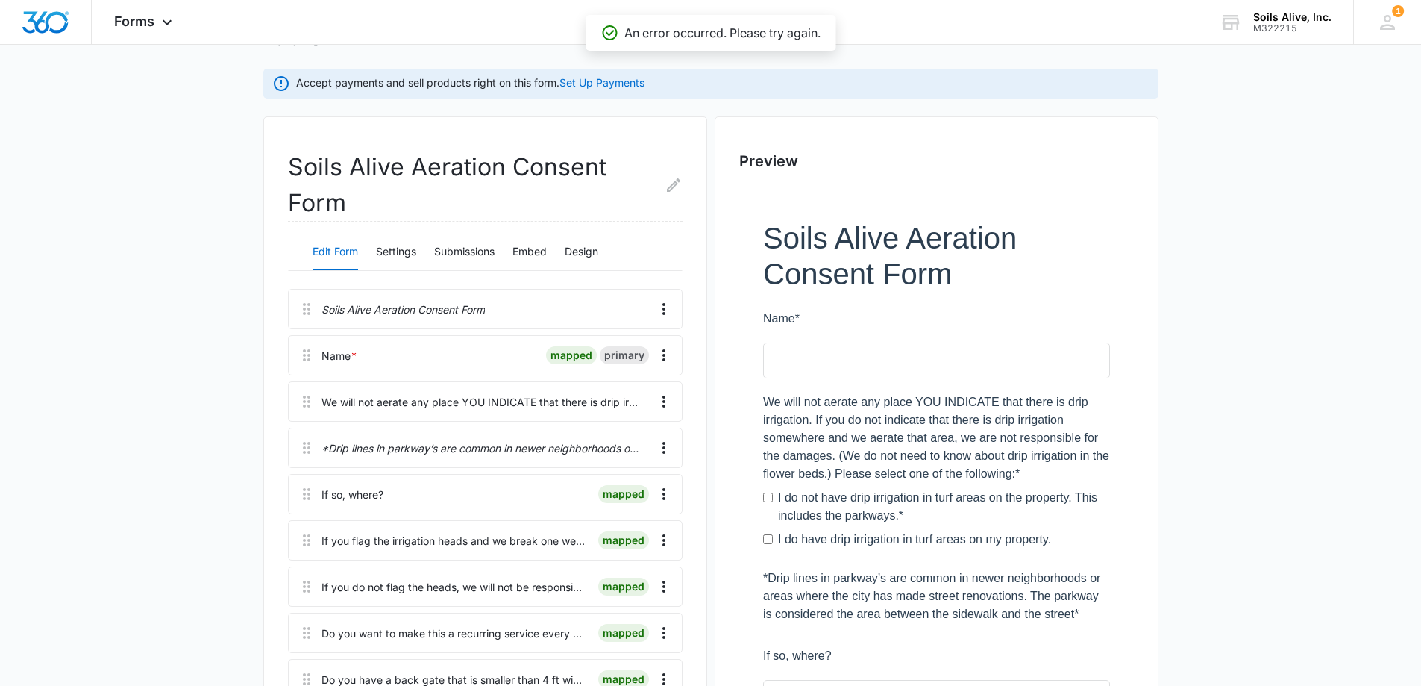
scroll to position [42, 0]
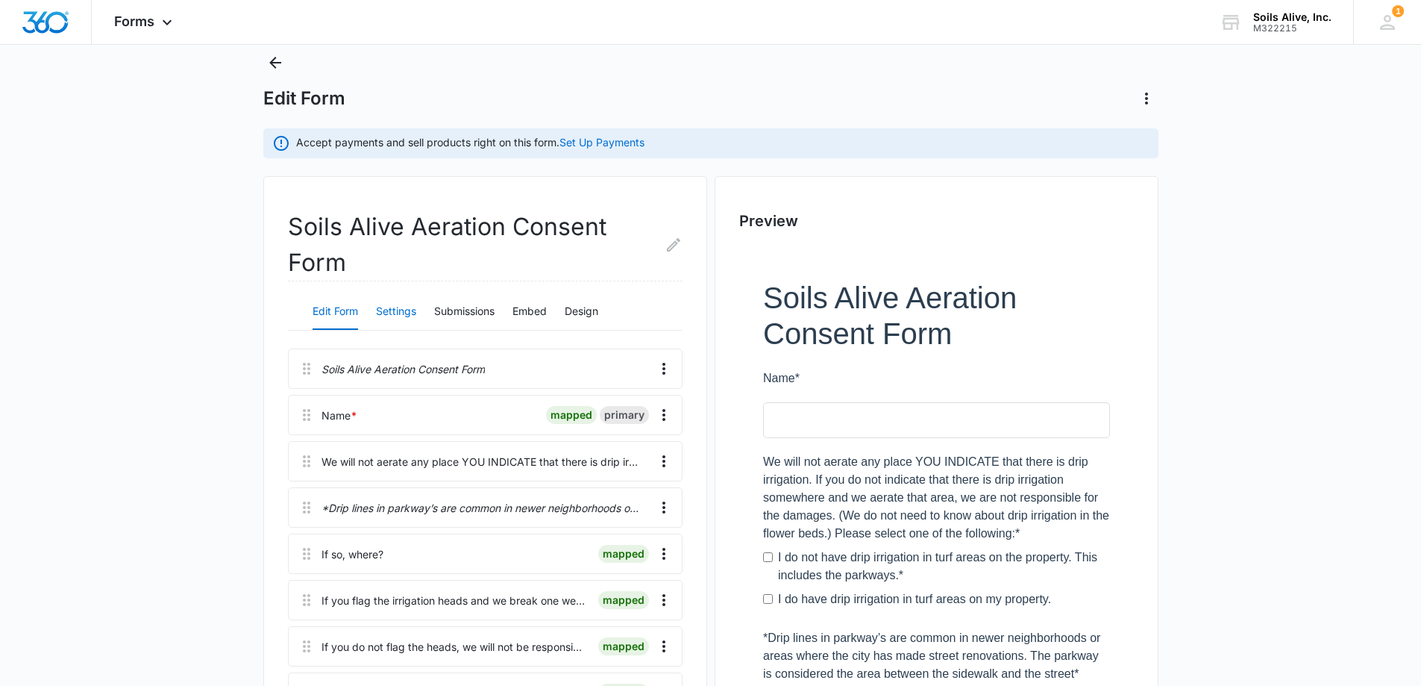
click at [387, 312] on button "Settings" at bounding box center [396, 312] width 40 height 36
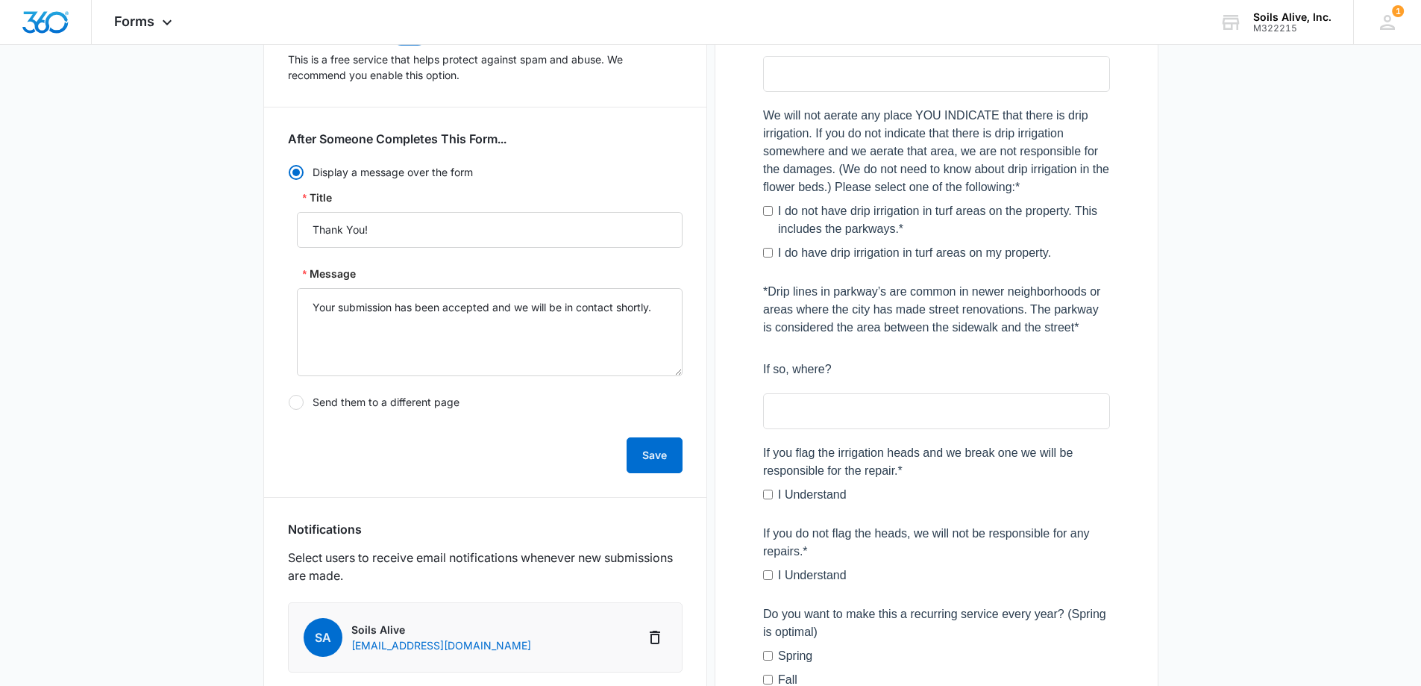
scroll to position [415, 0]
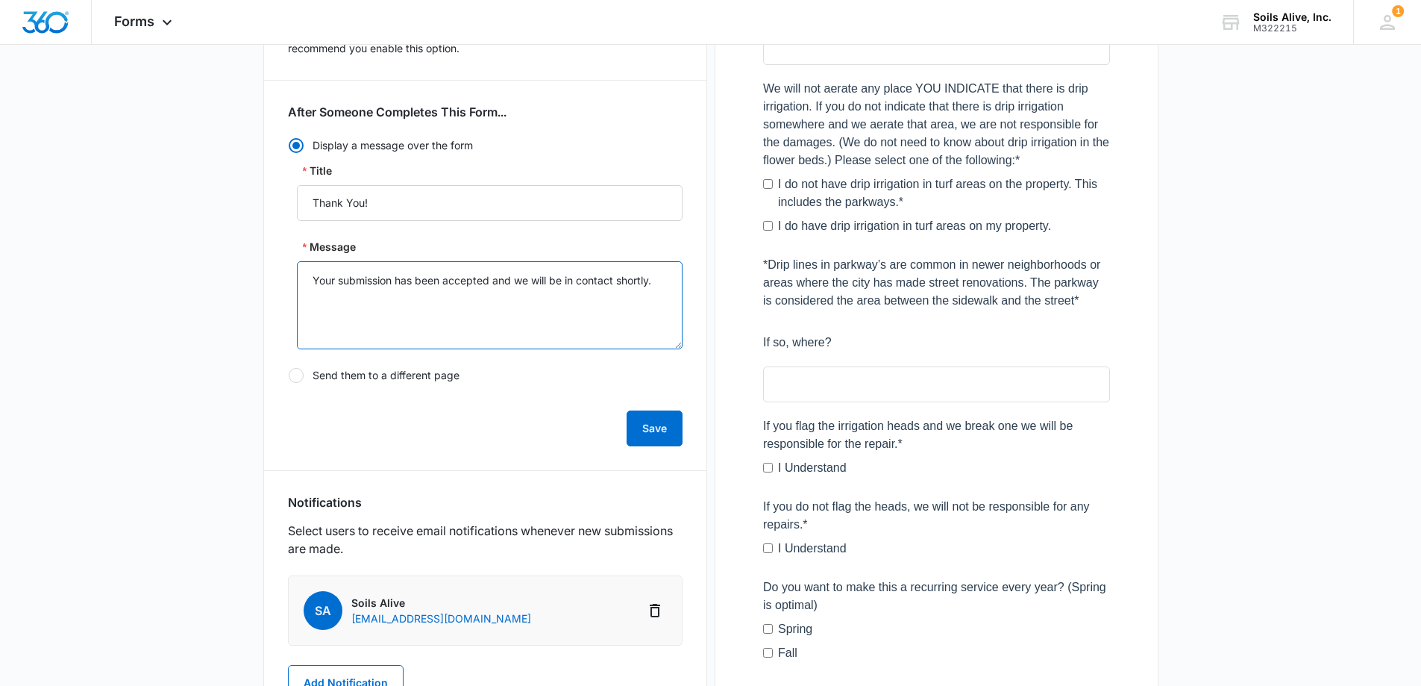
drag, startPoint x: 652, startPoint y: 281, endPoint x: 495, endPoint y: 280, distance: 156.7
click at [495, 280] on textarea "Your submission has been accepted and we will be in contact shortly." at bounding box center [490, 305] width 386 height 88
click at [547, 307] on textarea "Your submission has been accepted and we will be in contact shortly." at bounding box center [490, 305] width 386 height 88
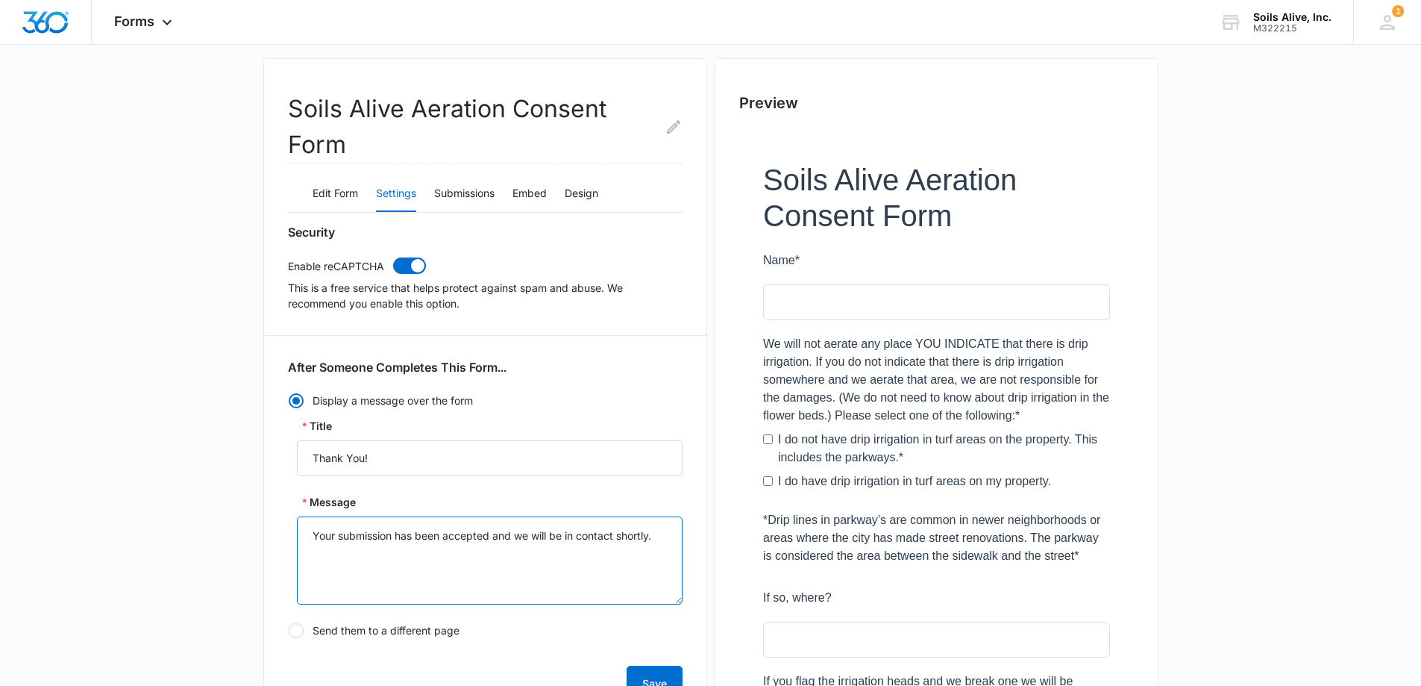
scroll to position [81, 0]
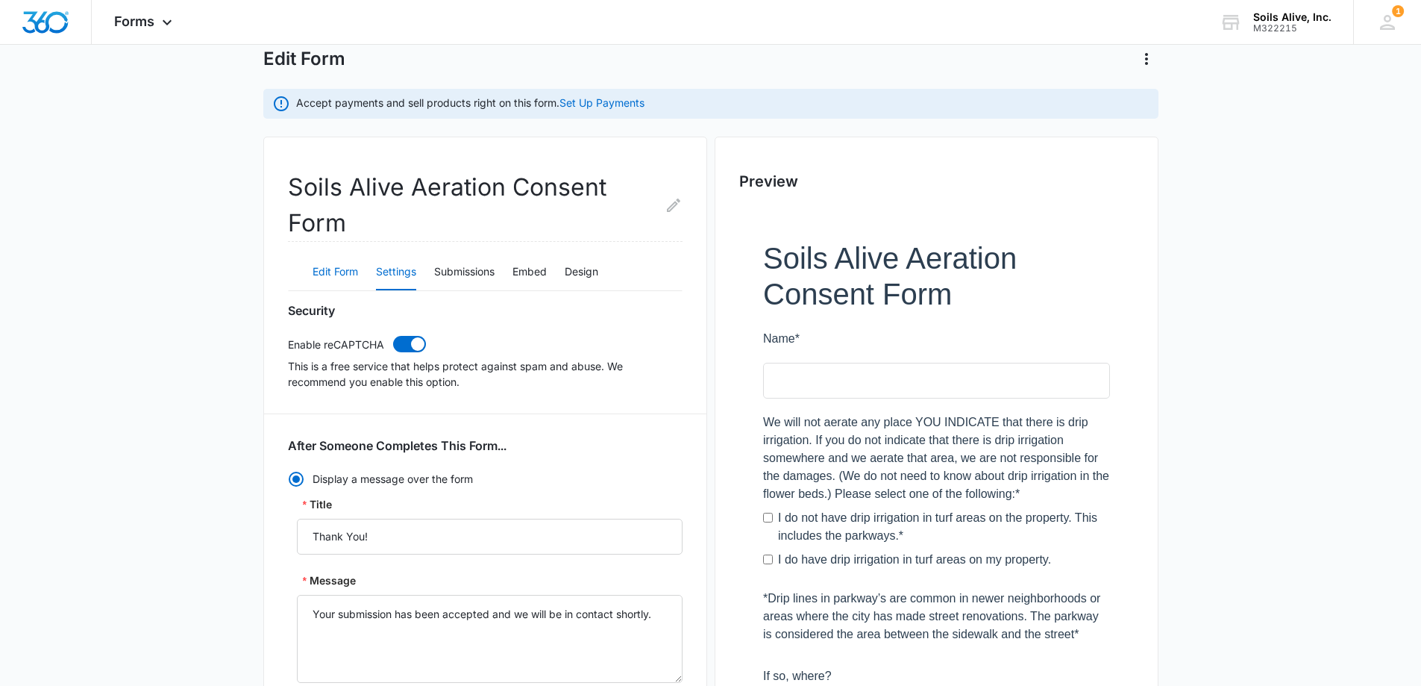
click at [353, 277] on button "Edit Form" at bounding box center [336, 272] width 46 height 36
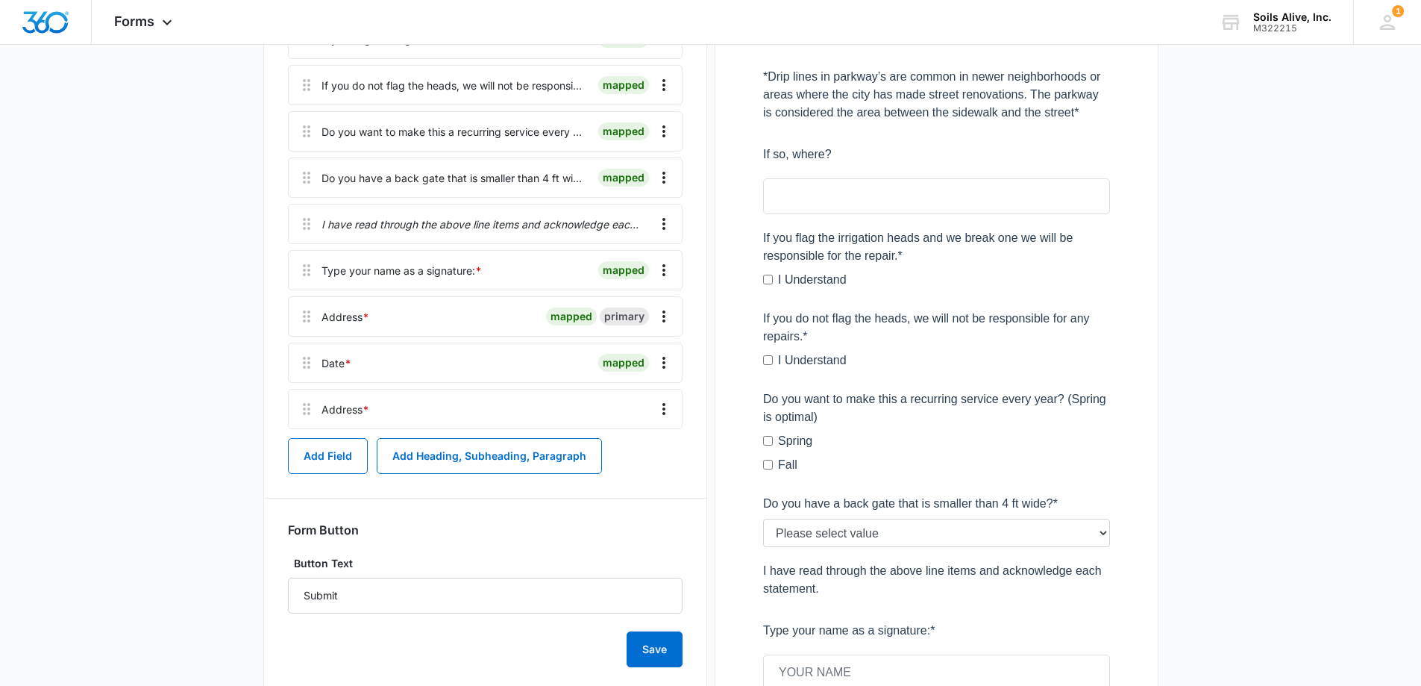
scroll to position [604, 0]
click at [342, 411] on div "Address *" at bounding box center [346, 409] width 48 height 16
click at [560, 315] on div "mapped" at bounding box center [571, 316] width 51 height 18
click at [663, 314] on icon "Overflow Menu" at bounding box center [664, 316] width 18 height 18
click at [637, 377] on div "Delete" at bounding box center [623, 380] width 31 height 10
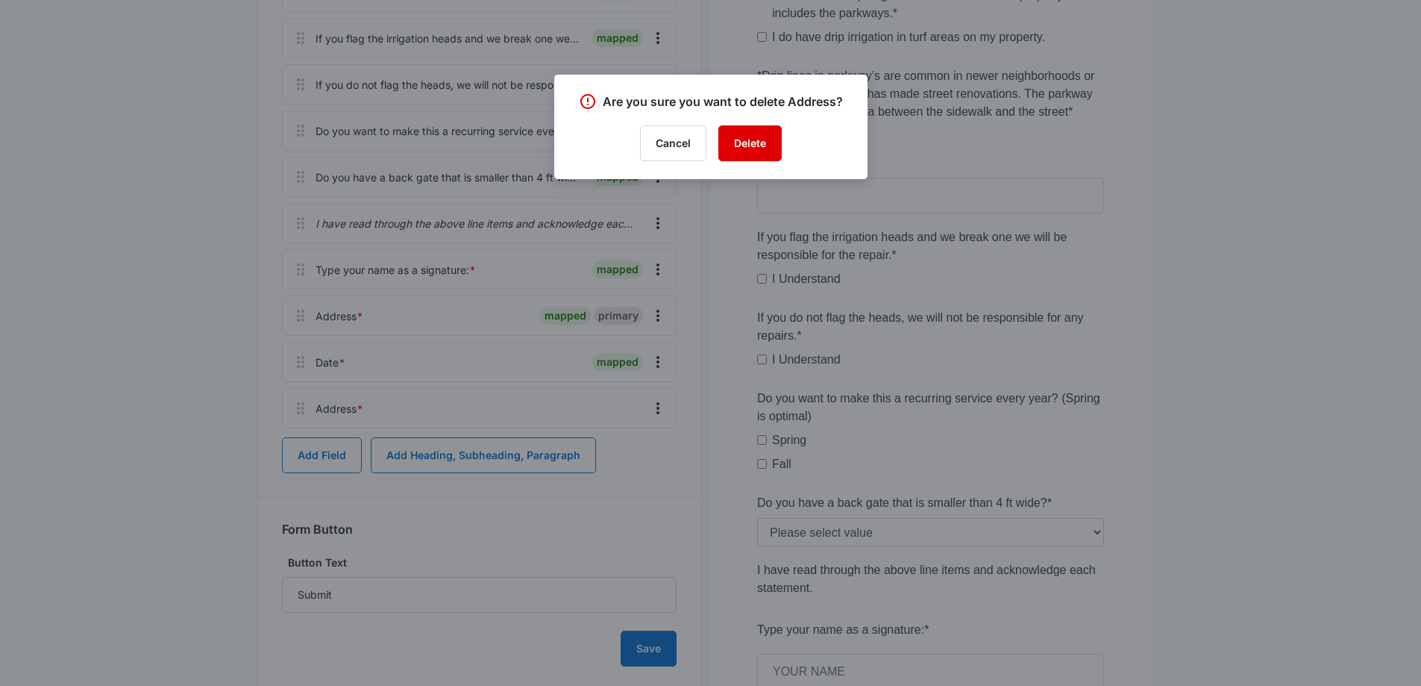
click at [762, 157] on button "Delete" at bounding box center [749, 143] width 63 height 36
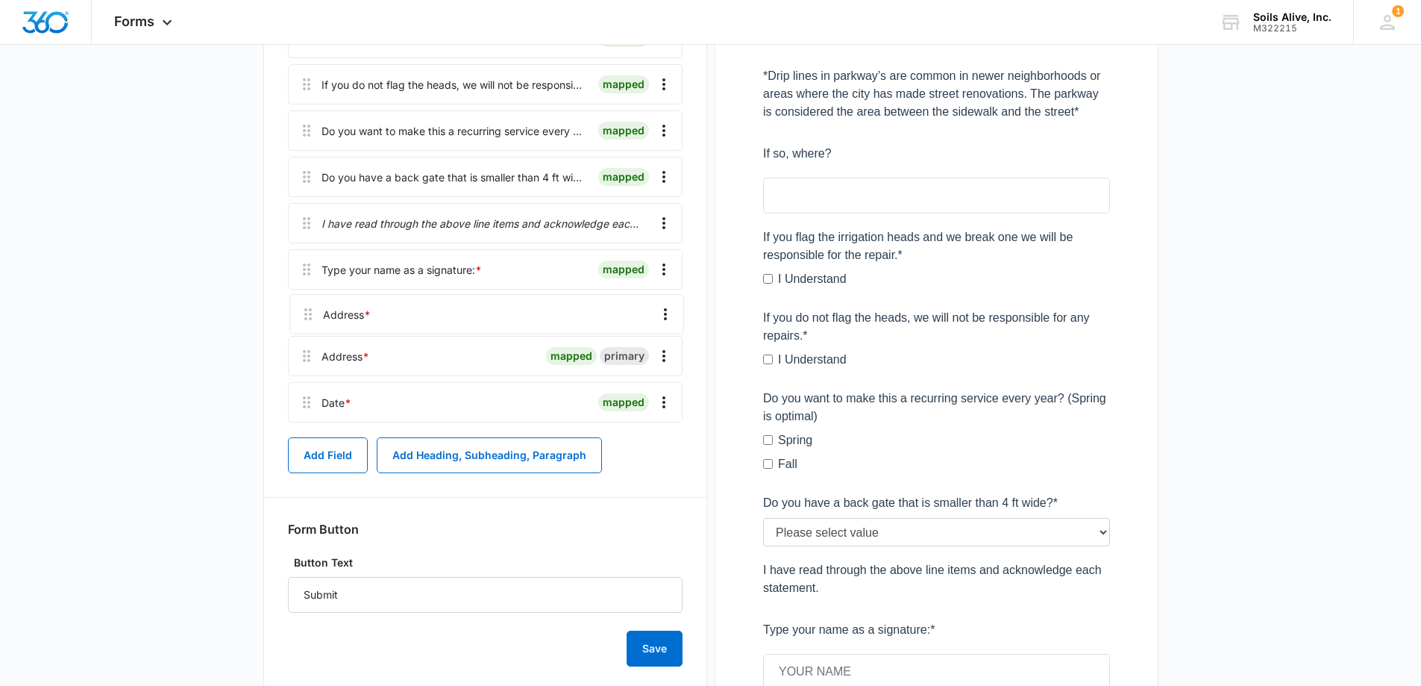
drag, startPoint x: 305, startPoint y: 411, endPoint x: 308, endPoint y: 307, distance: 103.8
click at [308, 307] on div "Soils Alive Aeration Consent Form Name * mapped primary We will not aerate any …" at bounding box center [485, 108] width 395 height 642
drag, startPoint x: 309, startPoint y: 369, endPoint x: 304, endPoint y: 407, distance: 38.4
click at [304, 407] on div "Soils Alive Aeration Consent Form Name * mapped primary We will not aerate any …" at bounding box center [485, 108] width 395 height 642
click at [665, 410] on icon "Overflow Menu" at bounding box center [664, 408] width 18 height 18
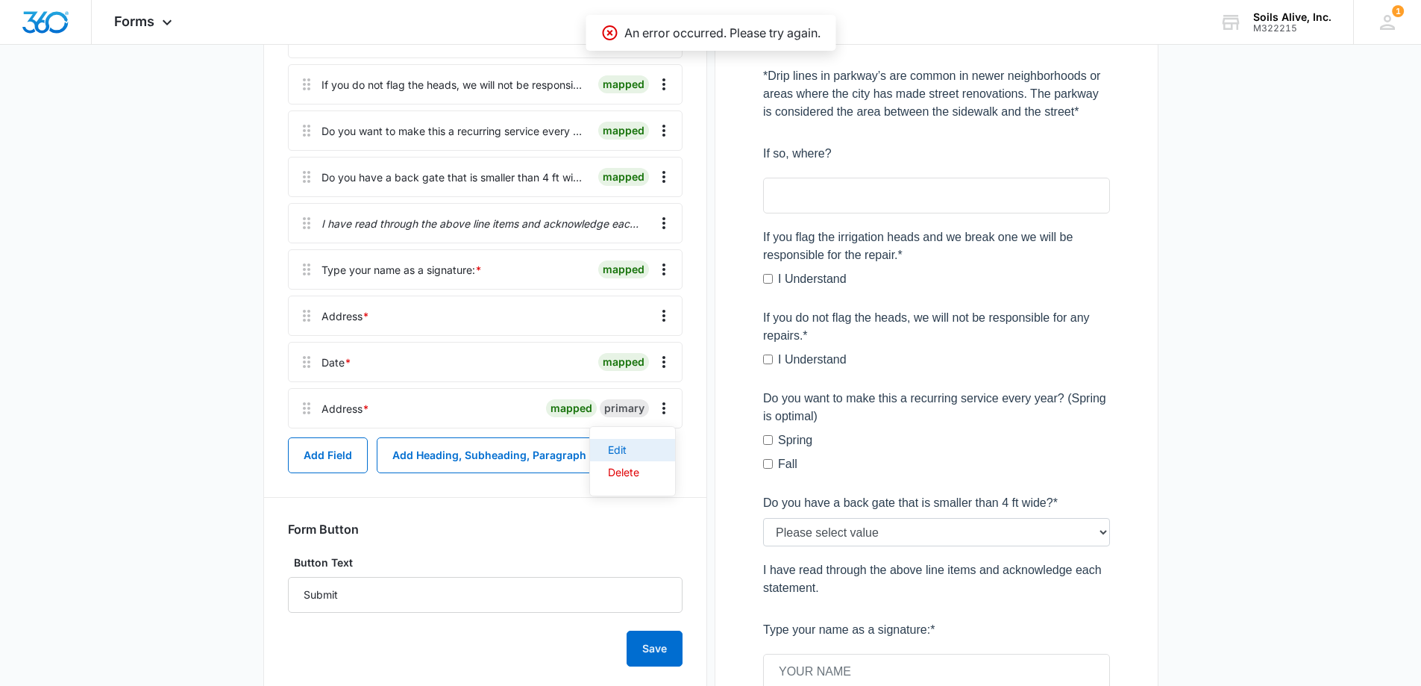
click at [629, 447] on div "Edit" at bounding box center [623, 450] width 31 height 10
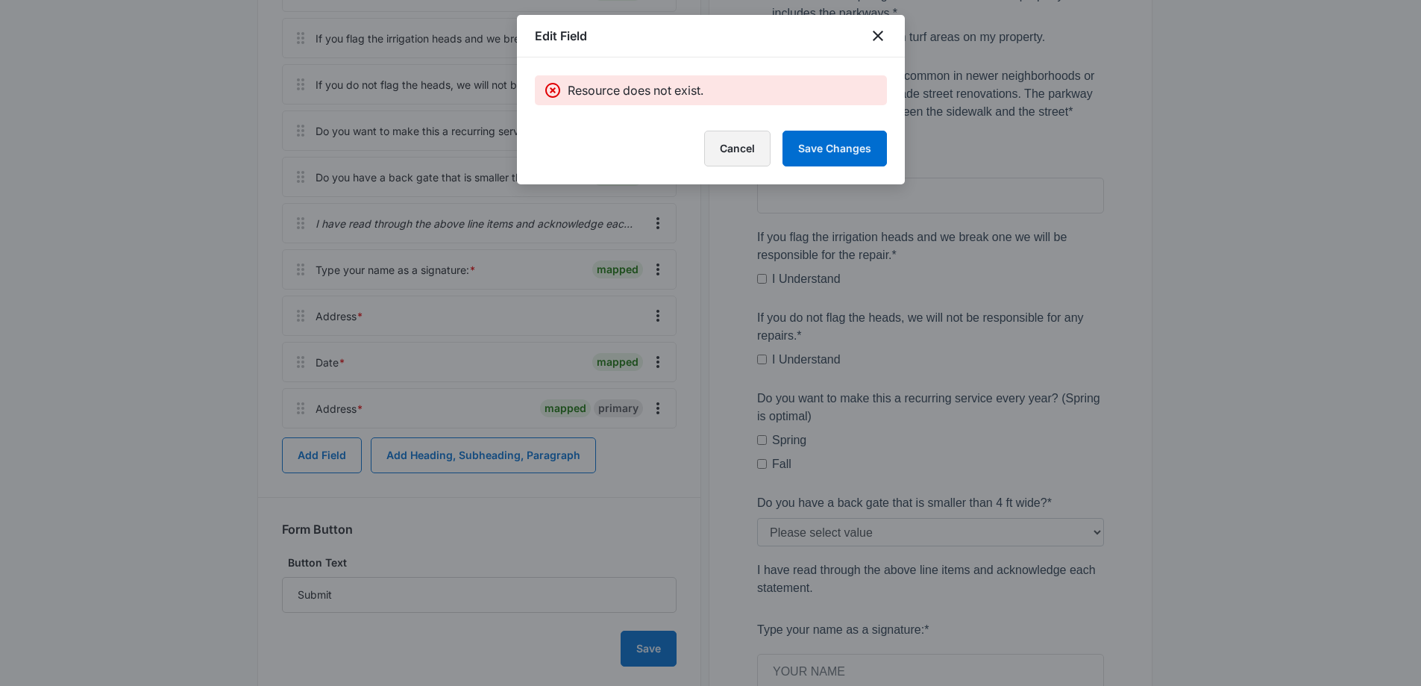
click at [745, 154] on button "Cancel" at bounding box center [737, 149] width 66 height 36
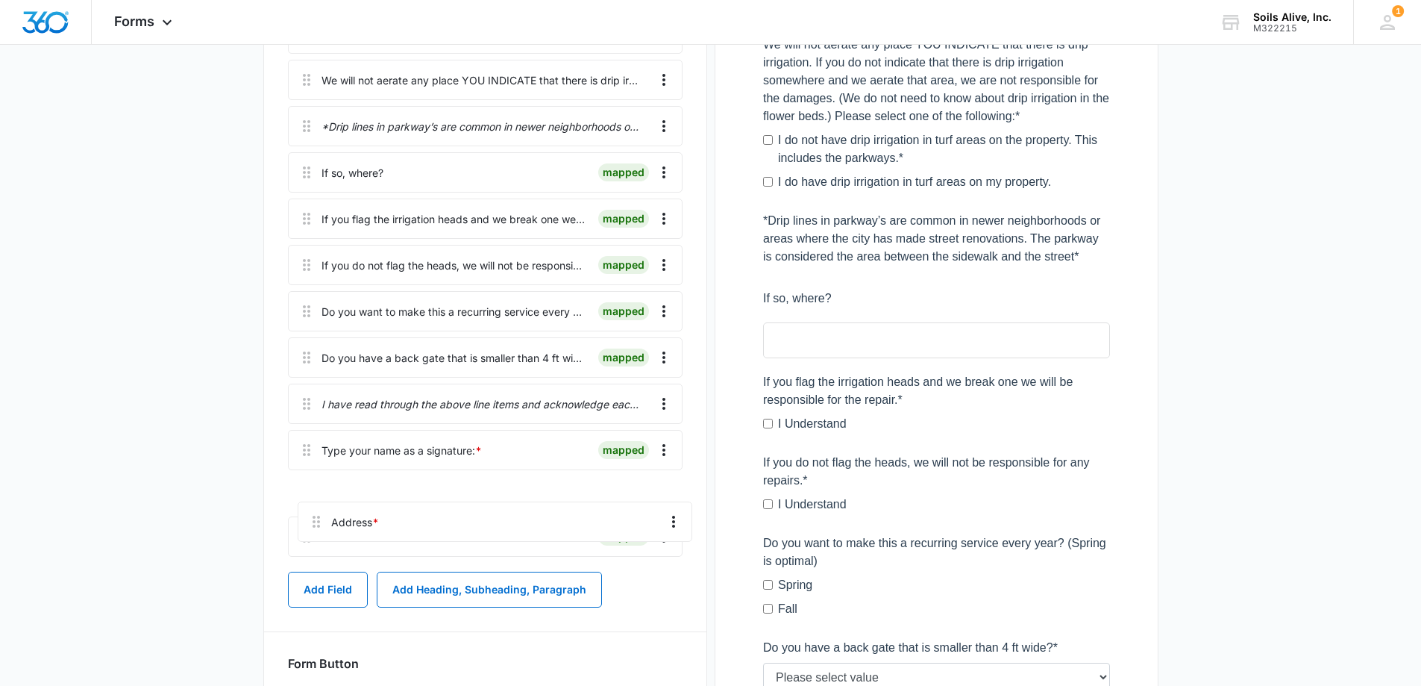
scroll to position [460, 0]
drag, startPoint x: 304, startPoint y: 557, endPoint x: 294, endPoint y: 489, distance: 69.3
click at [294, 489] on div "Soils Alive Aeration Consent Form Name * mapped primary We will not aerate any …" at bounding box center [485, 263] width 395 height 595
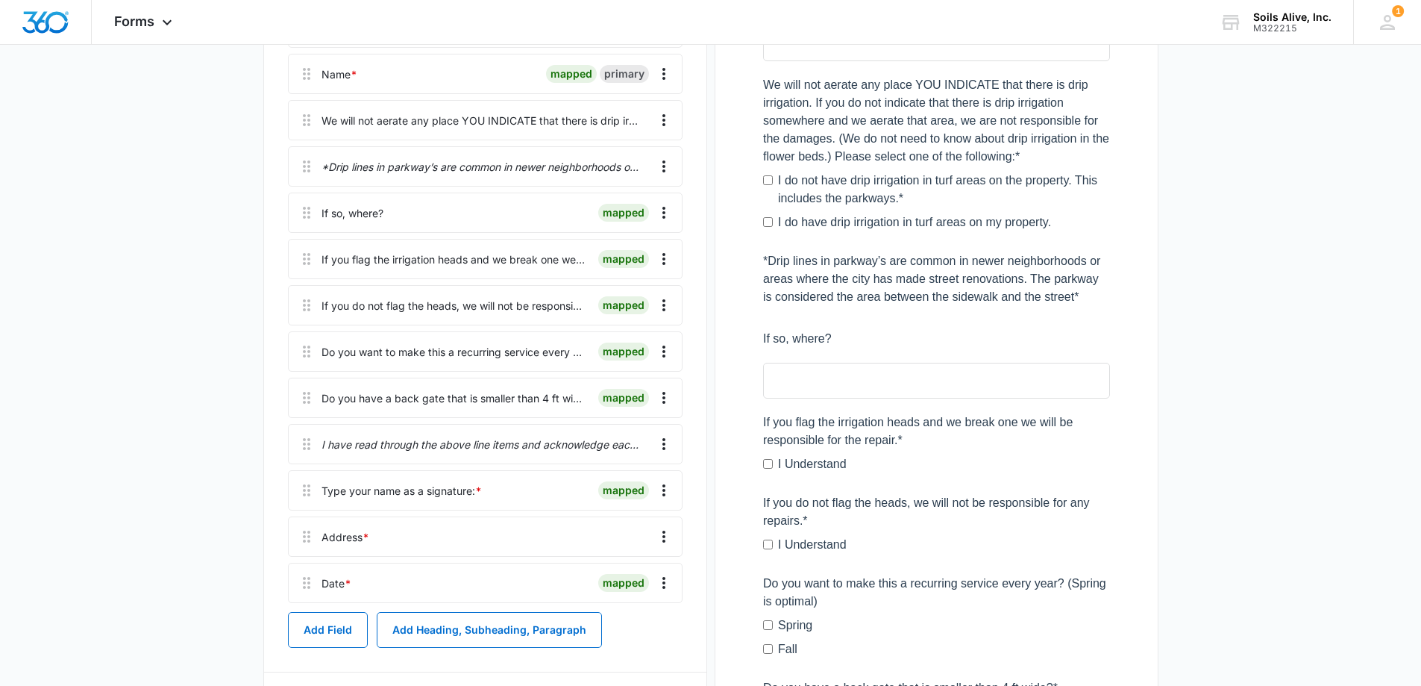
scroll to position [305, 0]
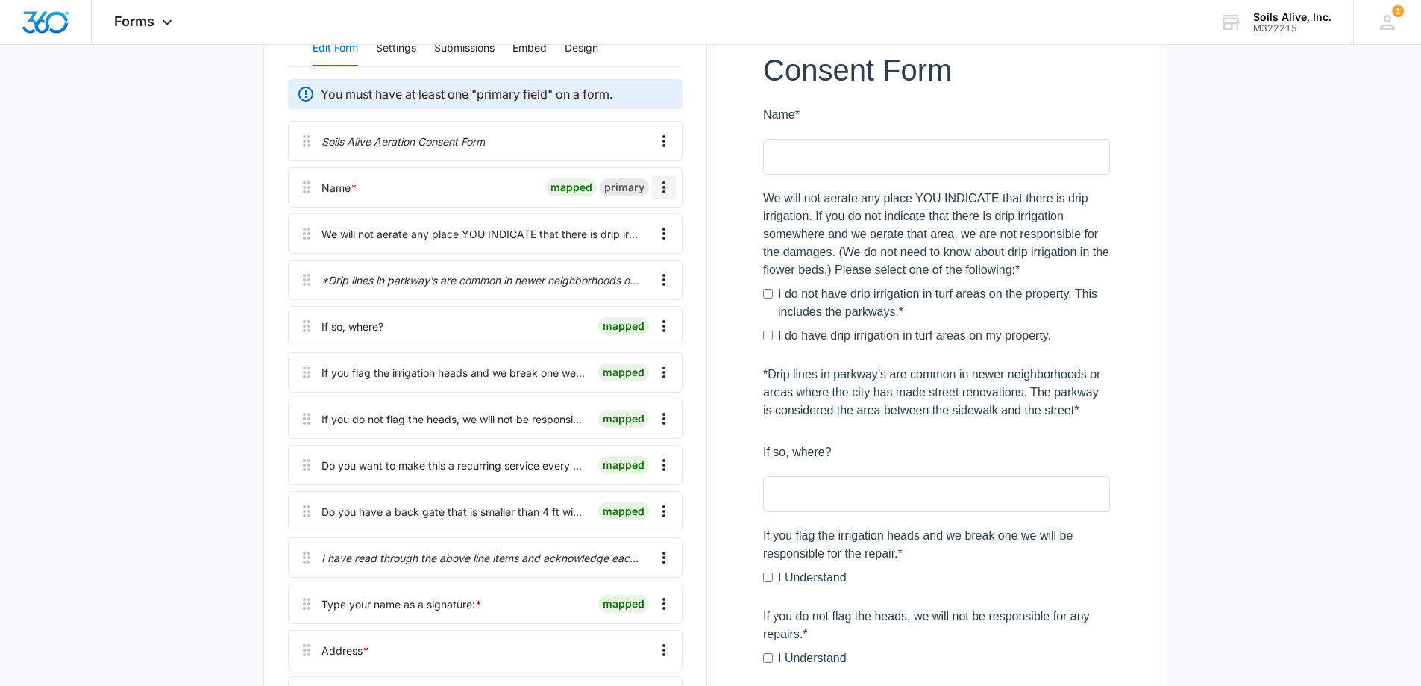
click at [663, 184] on icon "Overflow Menu" at bounding box center [664, 187] width 3 height 12
drag, startPoint x: 638, startPoint y: 226, endPoint x: 677, endPoint y: 237, distance: 40.4
click at [661, 268] on div "Edit Delete" at bounding box center [632, 240] width 87 height 70
click at [681, 233] on div "We will not aerate any place YOU INDICATE that there is drip irrigation. If you…" at bounding box center [485, 233] width 395 height 40
click at [298, 181] on icon at bounding box center [307, 187] width 18 height 18
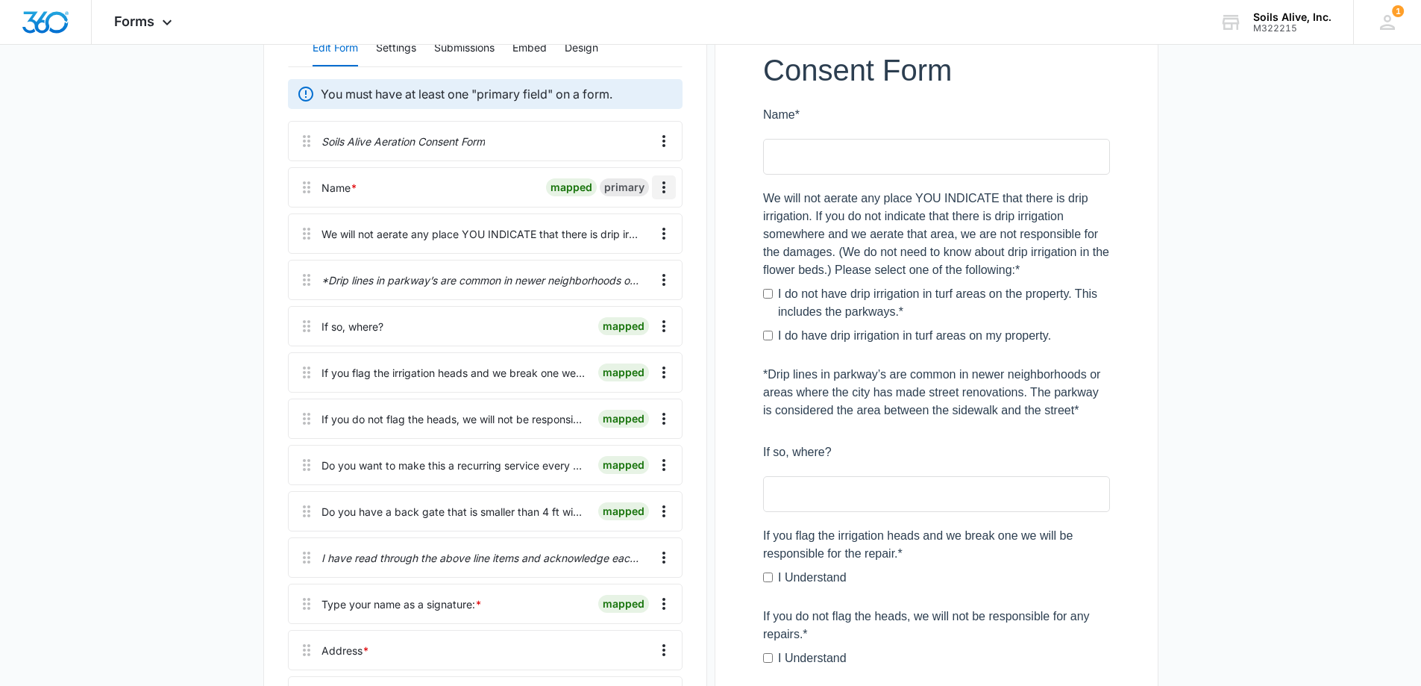
click at [663, 187] on icon "Overflow Menu" at bounding box center [664, 187] width 3 height 12
click at [633, 253] on div "Edit Delete" at bounding box center [632, 240] width 87 height 70
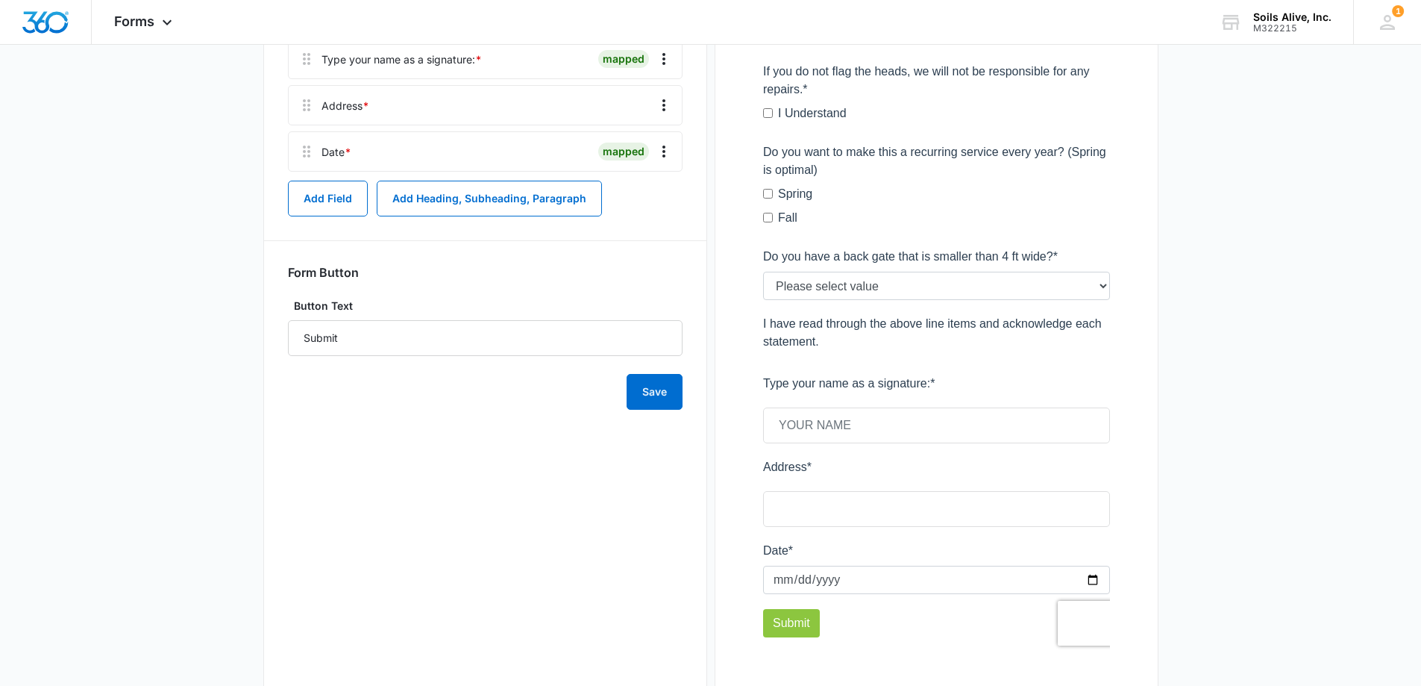
scroll to position [827, 0]
